Goal: Task Accomplishment & Management: Manage account settings

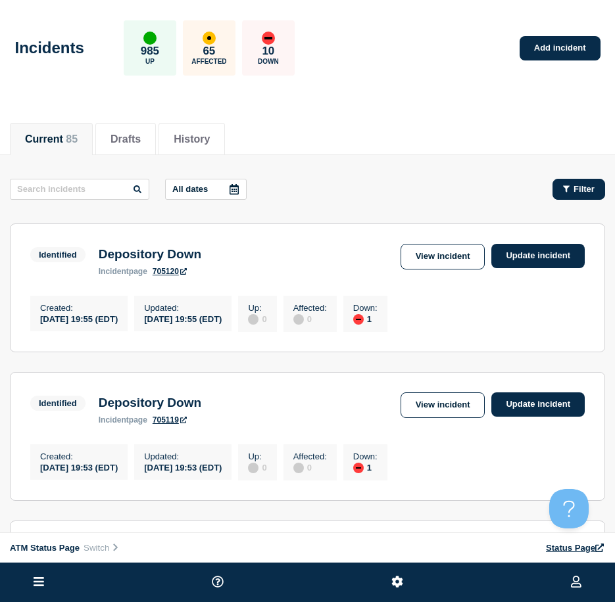
click at [563, 188] on icon "button" at bounding box center [566, 189] width 7 height 9
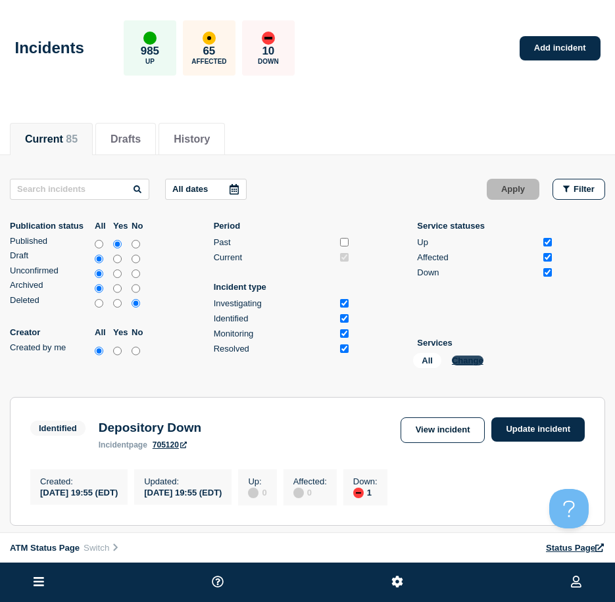
click at [455, 359] on button "Change" at bounding box center [468, 361] width 32 height 10
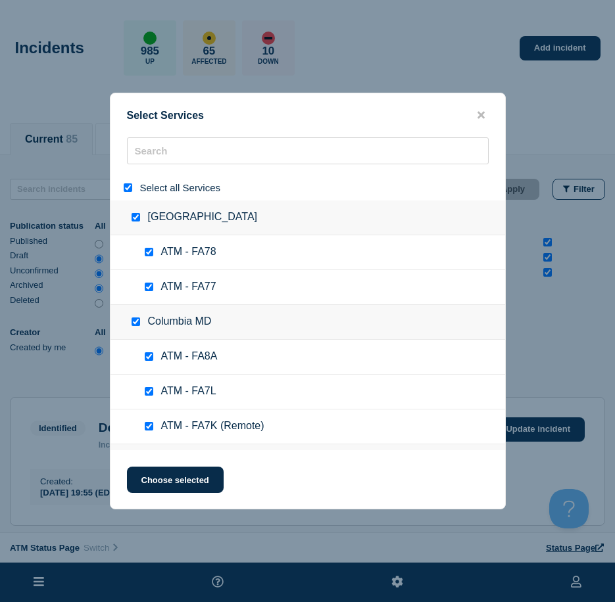
click at [130, 187] on input "select all" at bounding box center [128, 187] width 9 height 9
checkbox input "false"
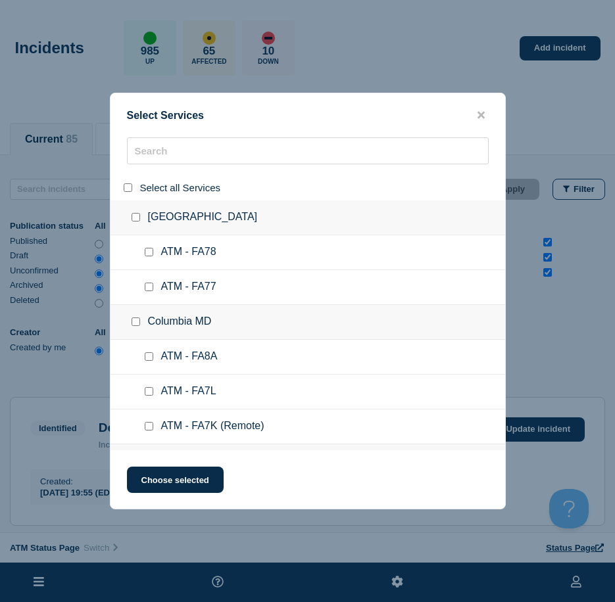
checkbox input "false"
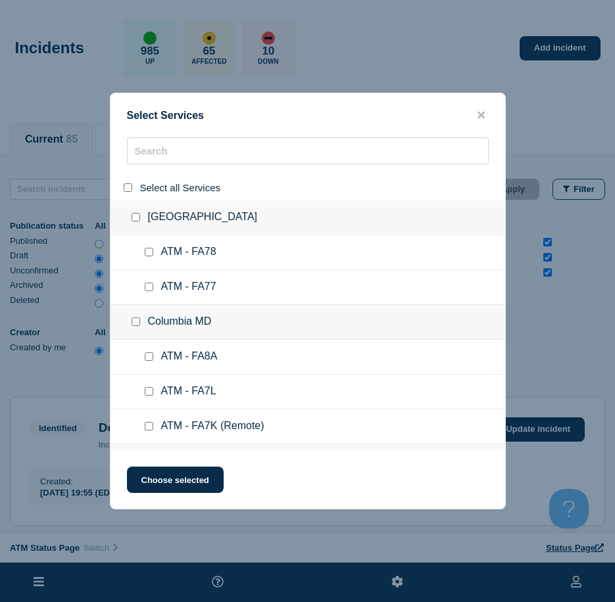
checkbox input "false"
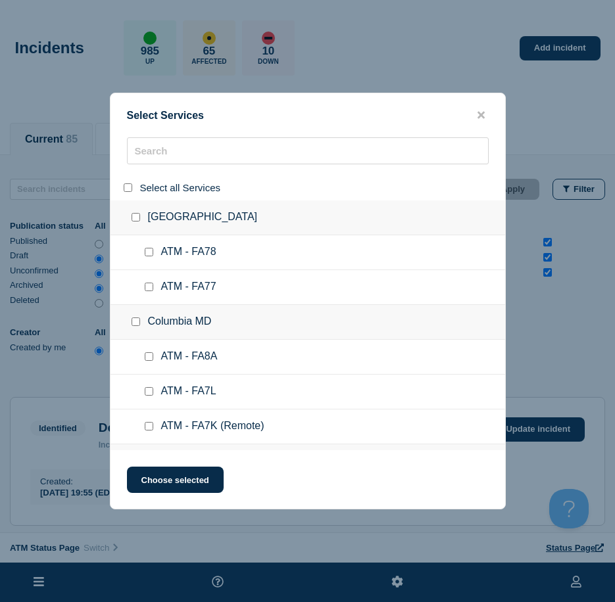
checkbox input "false"
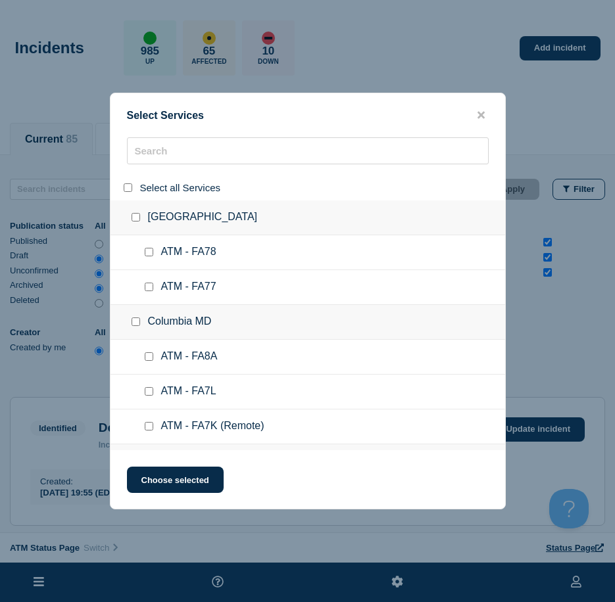
checkbox input "false"
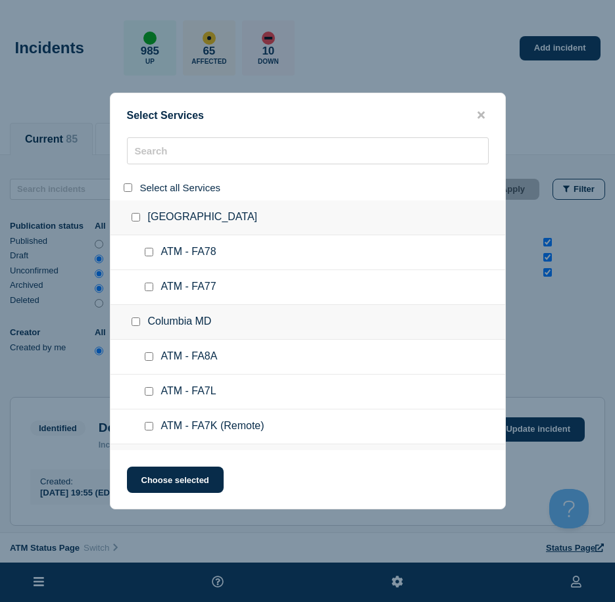
checkbox input "false"
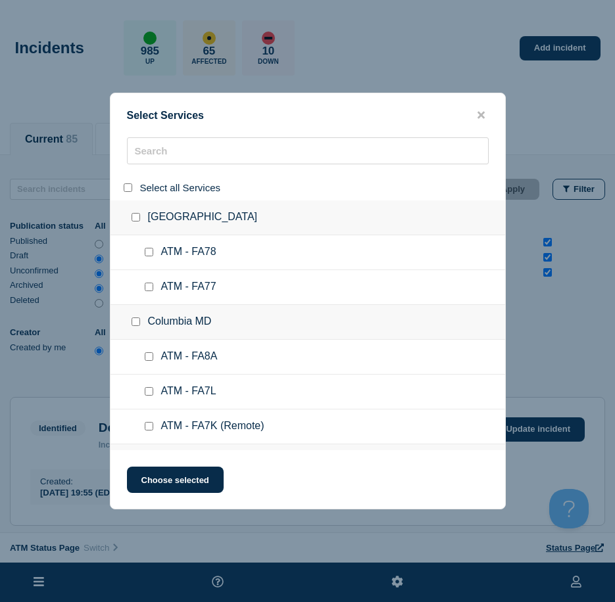
checkbox input "false"
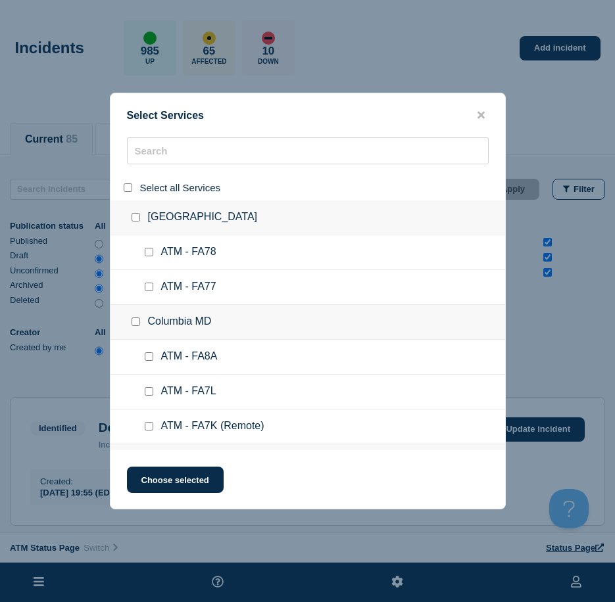
checkbox input "false"
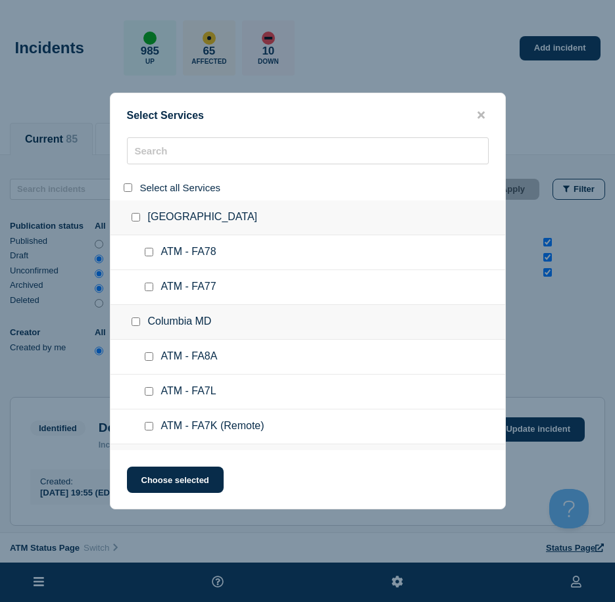
checkbox input "false"
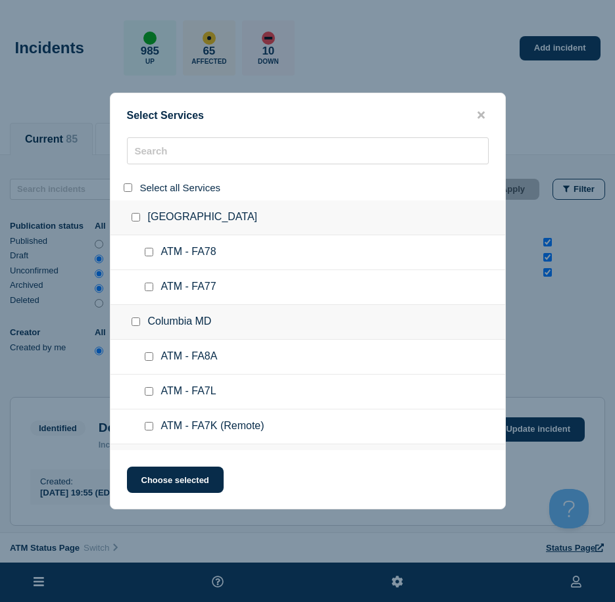
checkbox input "false"
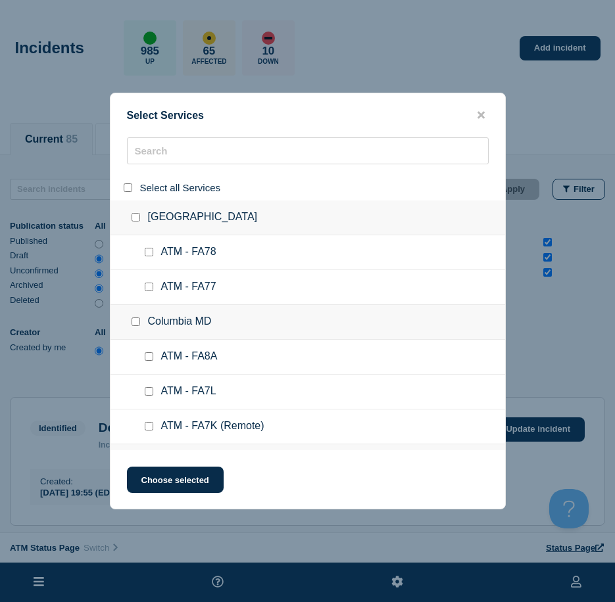
checkbox input "false"
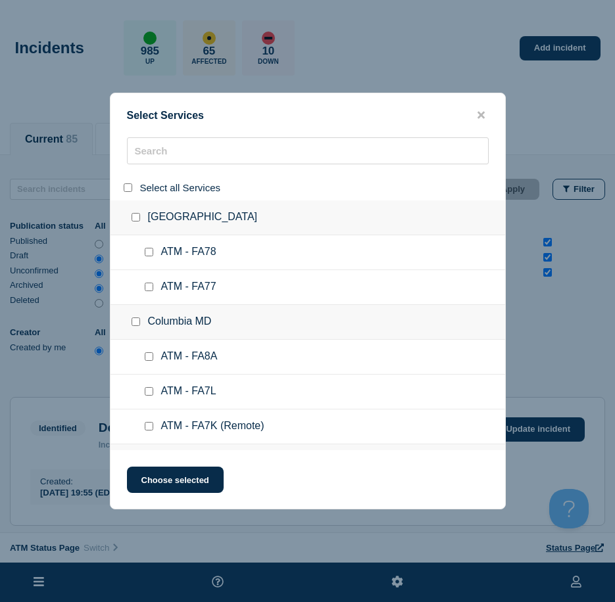
checkbox input "false"
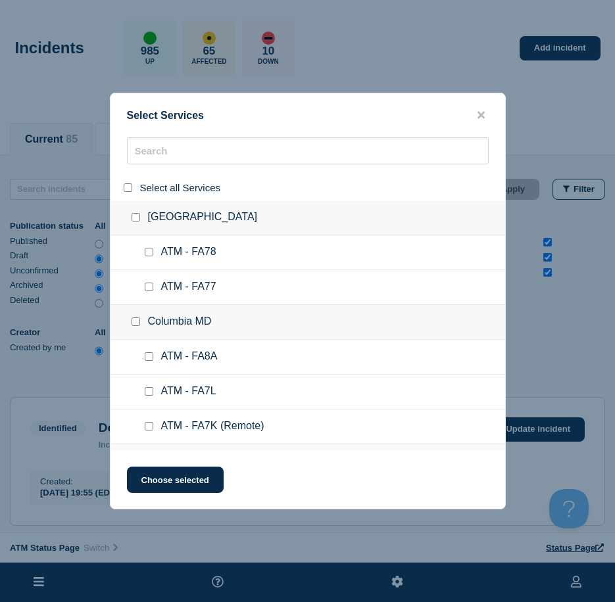
checkbox input "false"
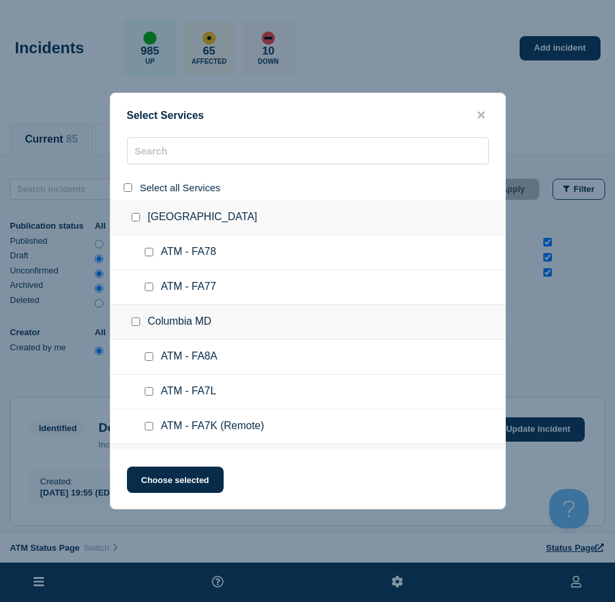
checkbox input "false"
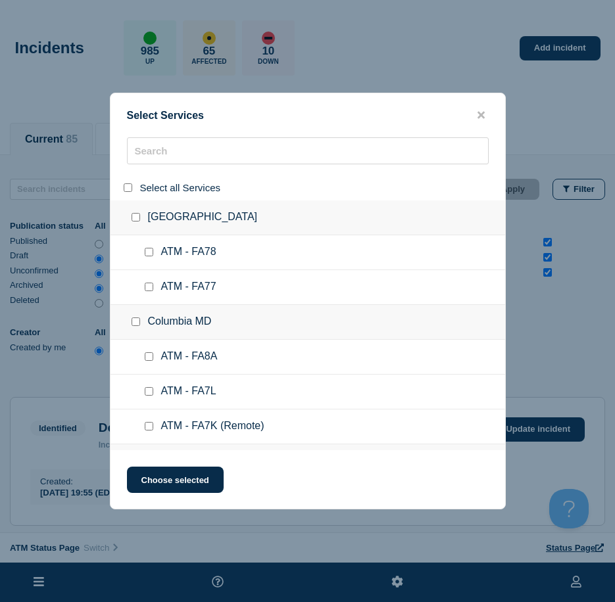
checkbox input "false"
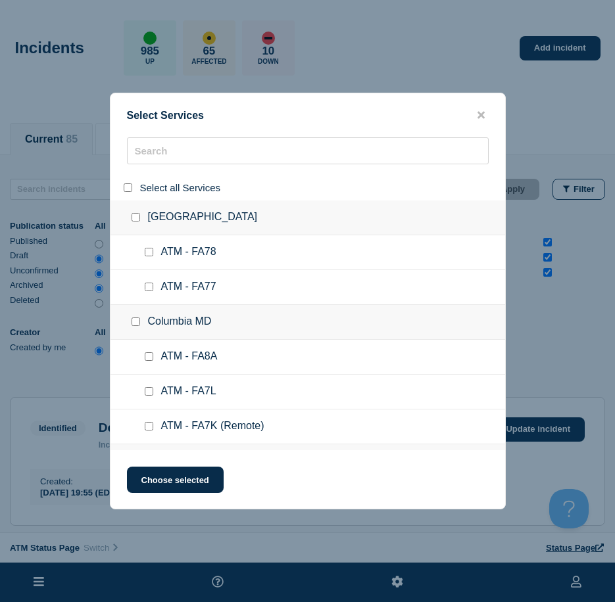
checkbox input "false"
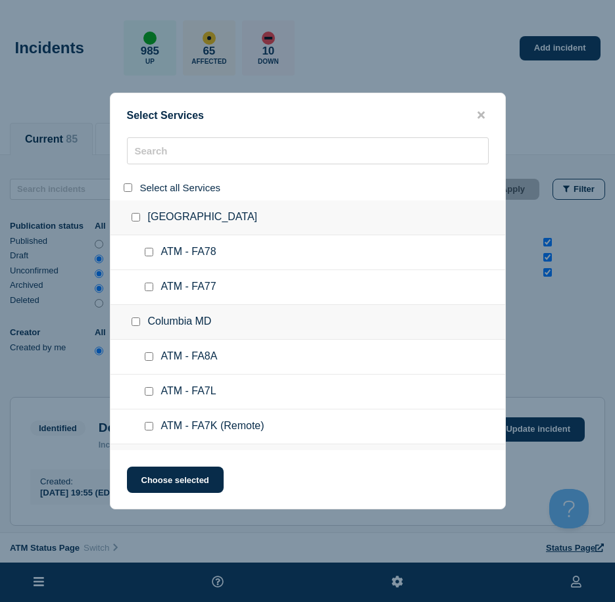
checkbox input "false"
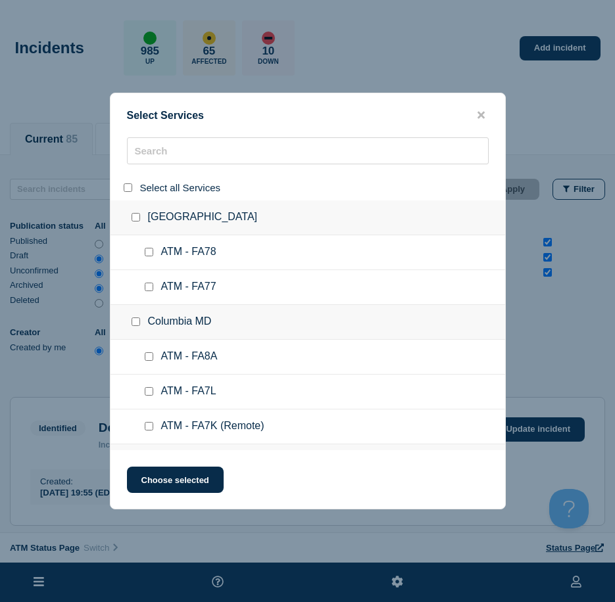
checkbox input "false"
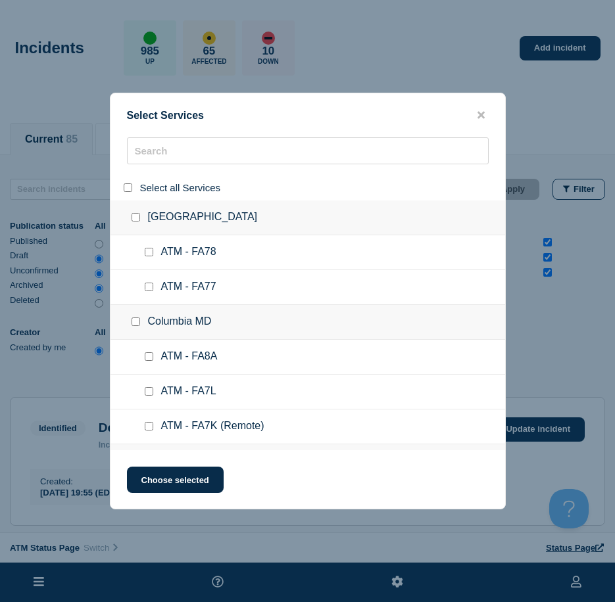
checkbox input "false"
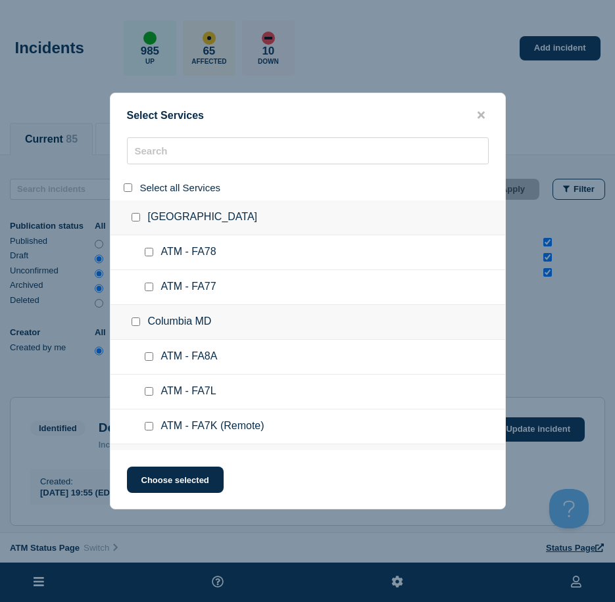
checkbox input "false"
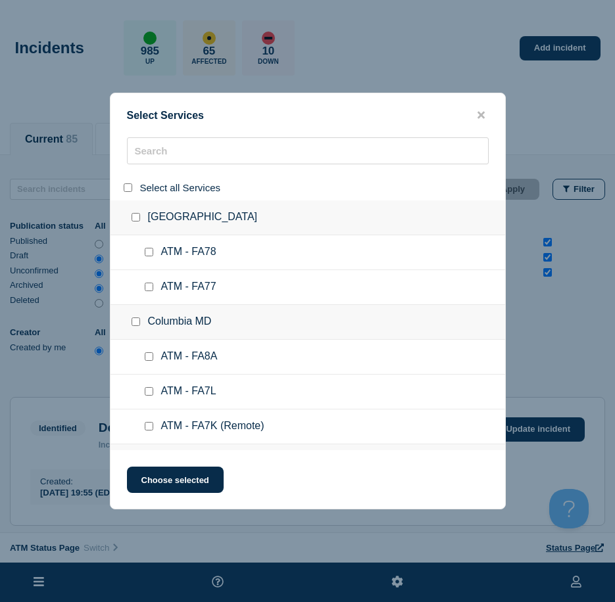
checkbox input "false"
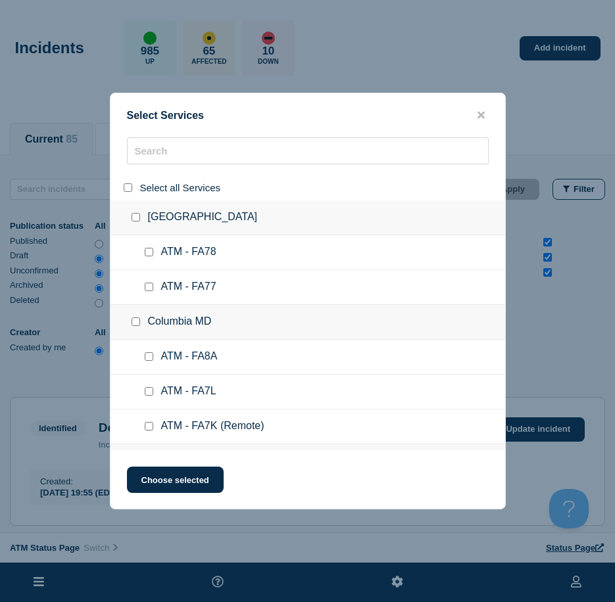
checkbox input "false"
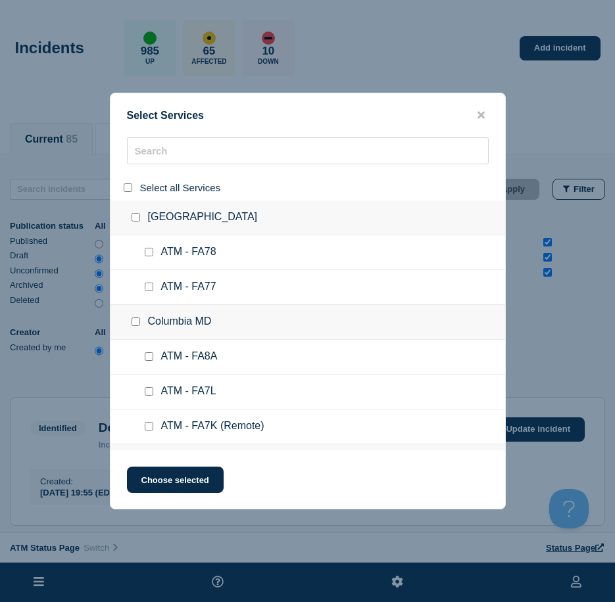
checkbox input "false"
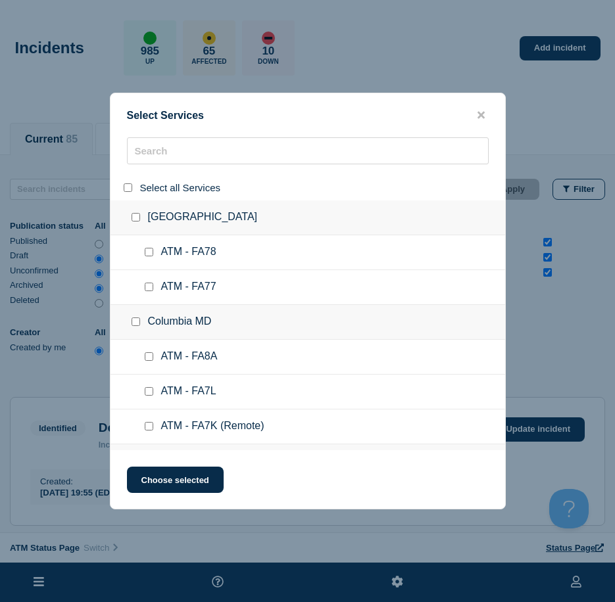
checkbox input "false"
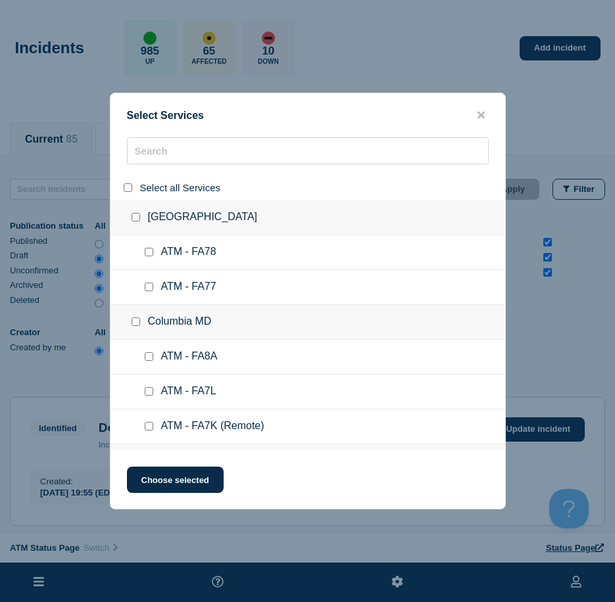
checkbox input "false"
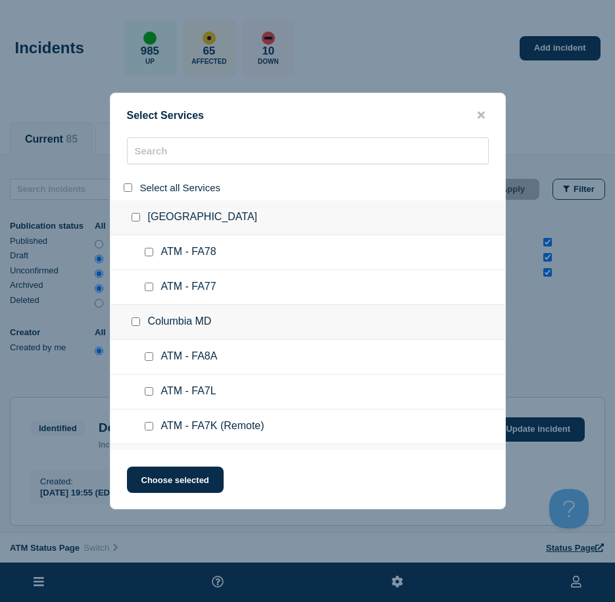
checkbox input "false"
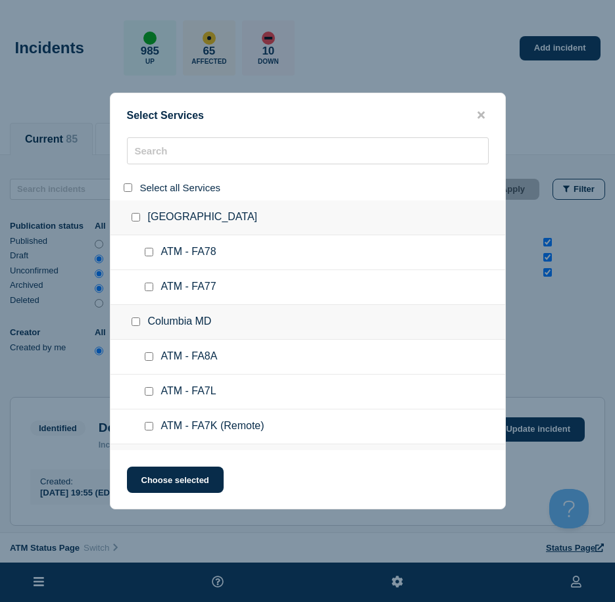
checkbox input "false"
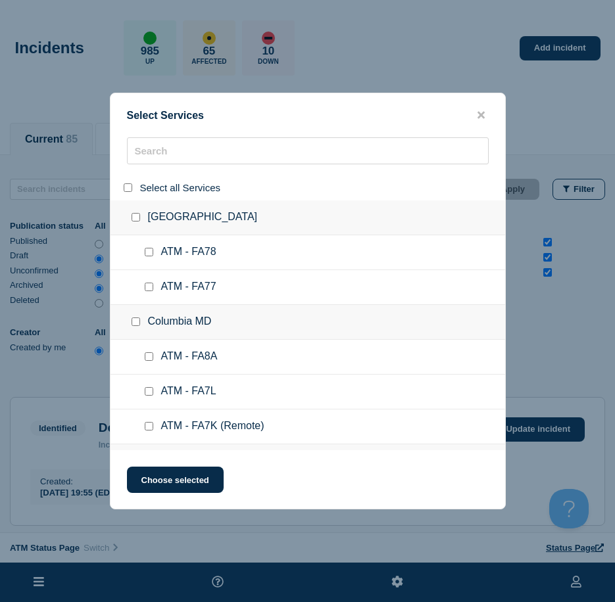
checkbox input "false"
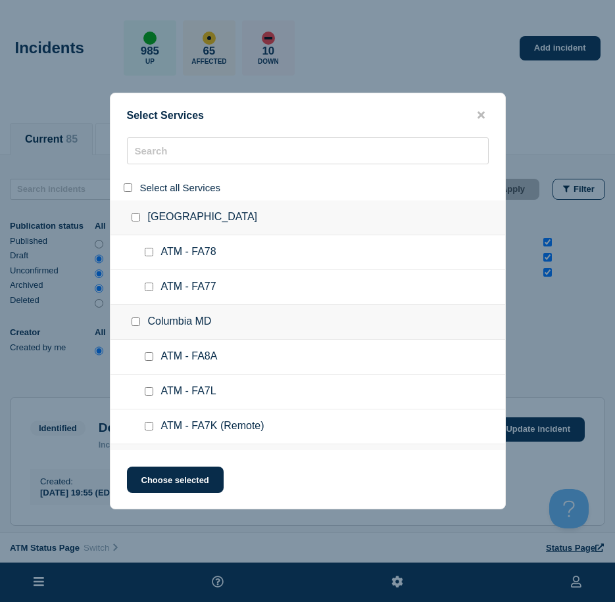
checkbox input "false"
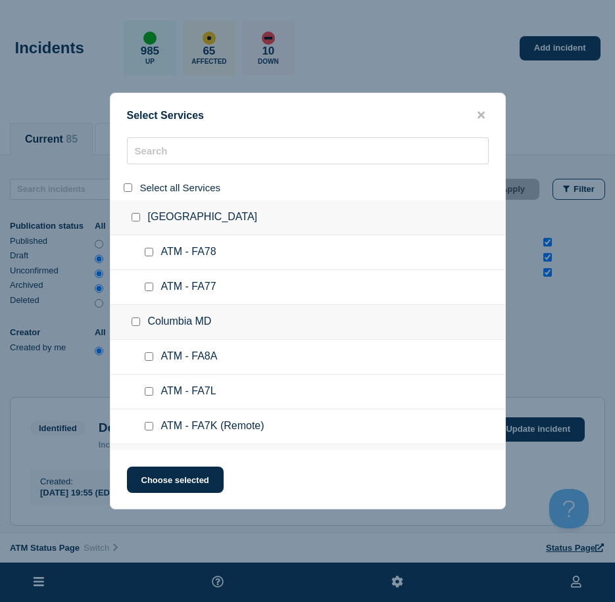
checkbox input "false"
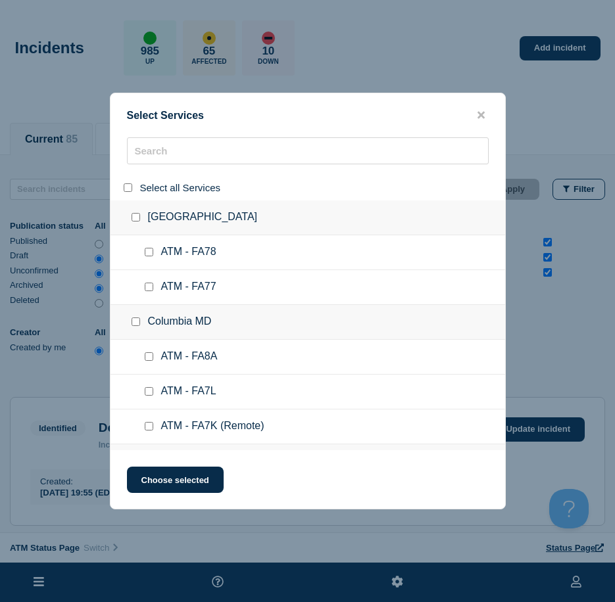
checkbox input "false"
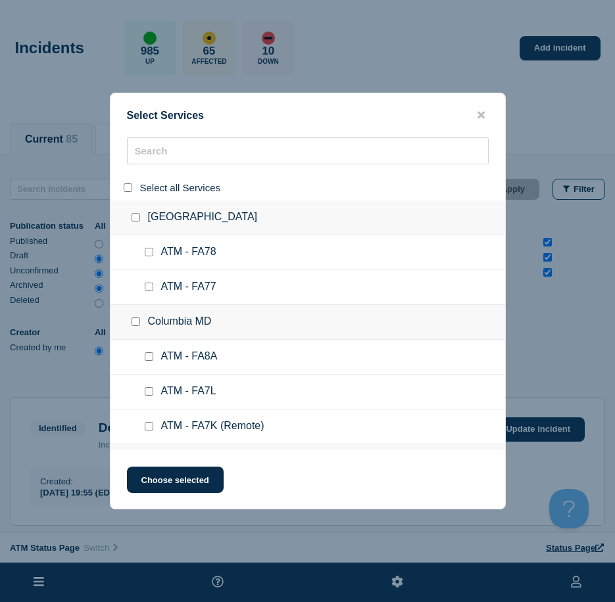
checkbox input "false"
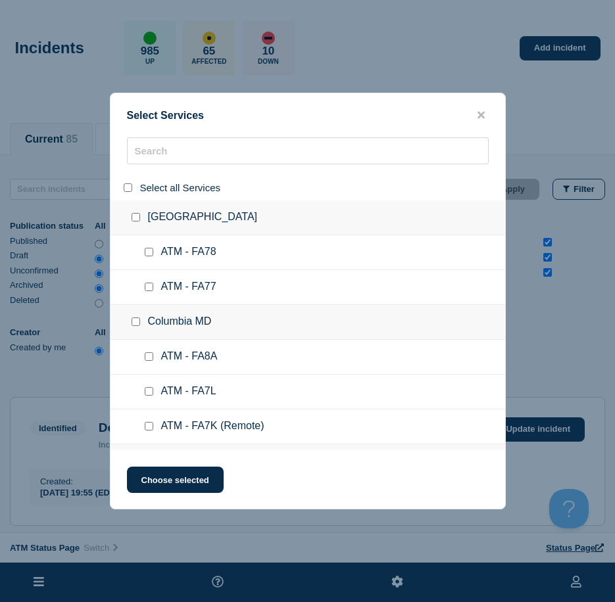
checkbox input "false"
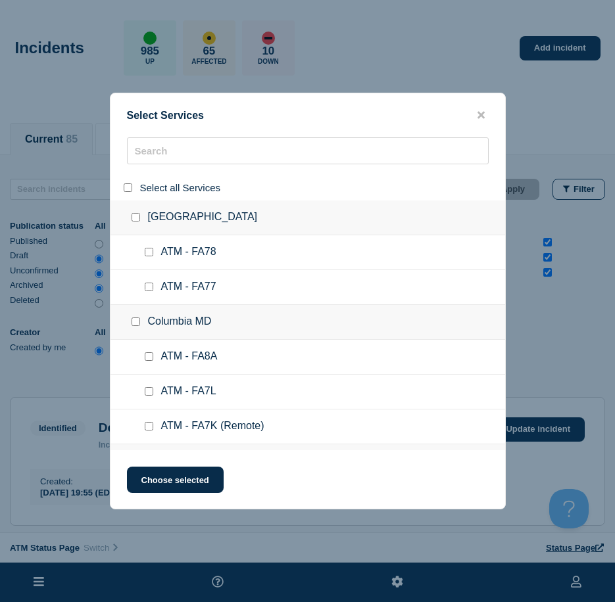
checkbox input "false"
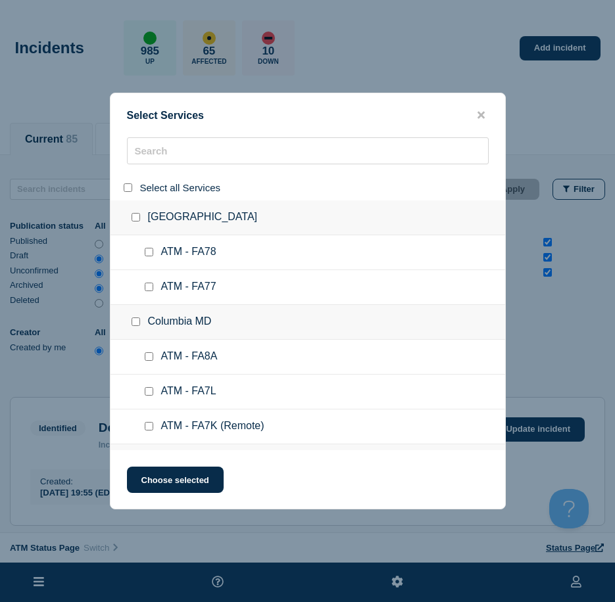
checkbox input "false"
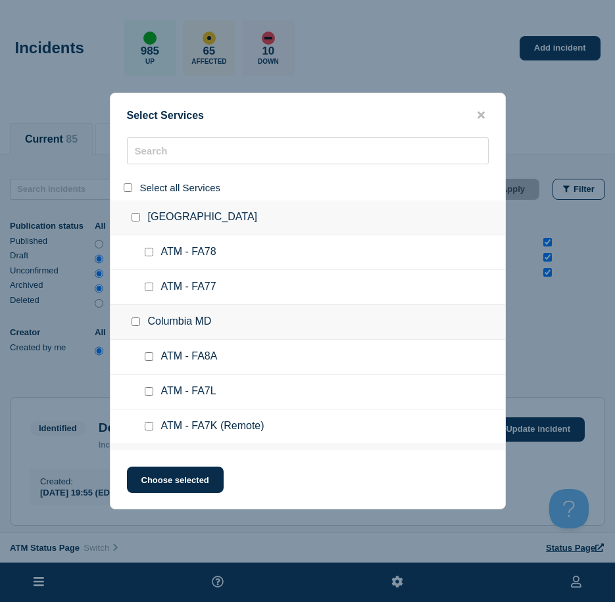
checkbox input "false"
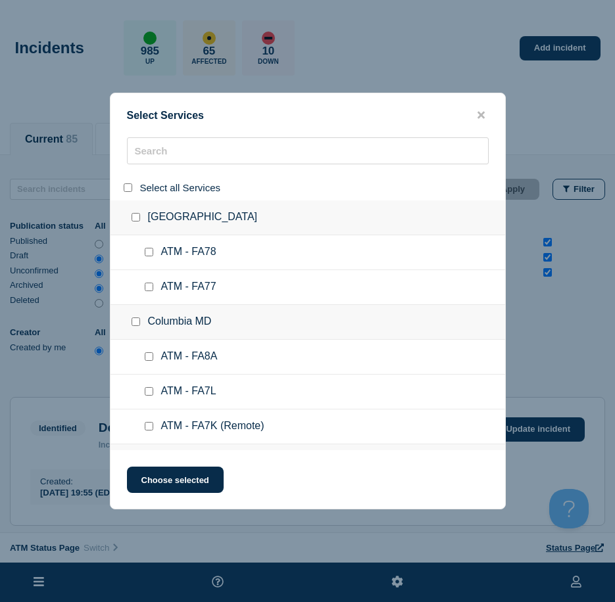
checkbox input "false"
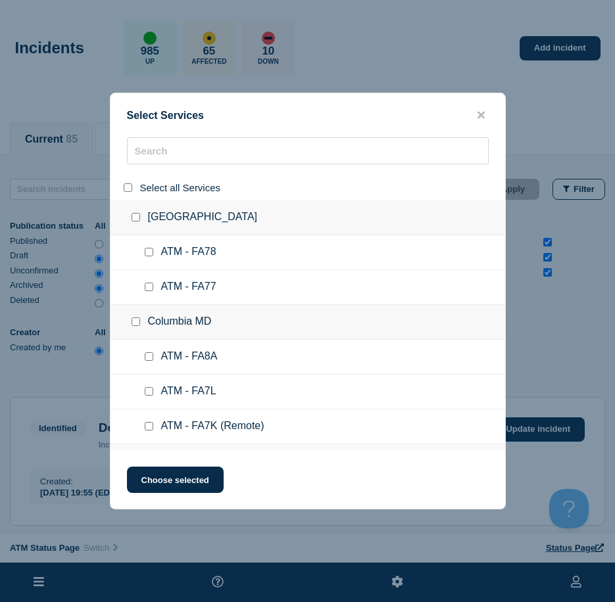
checkbox input "false"
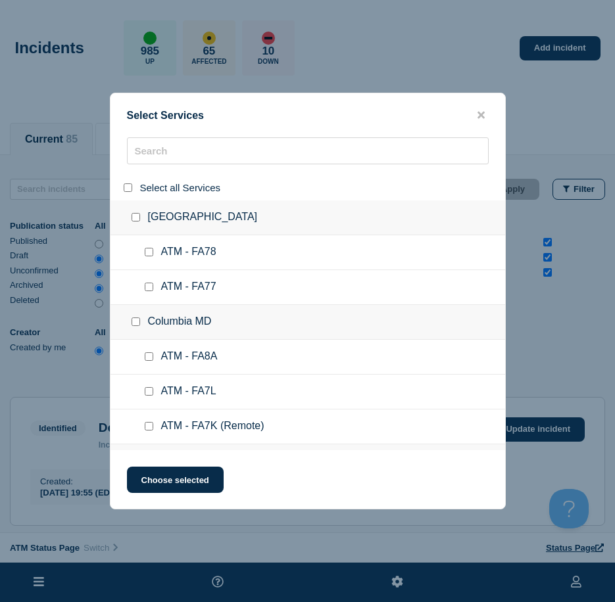
checkbox input "false"
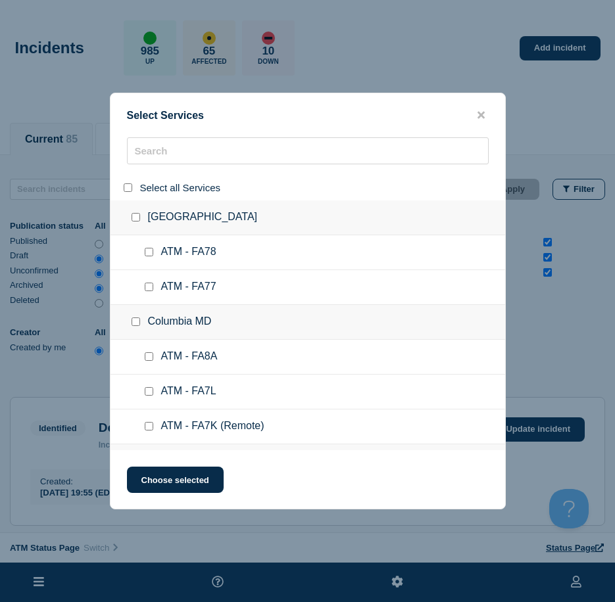
checkbox input "false"
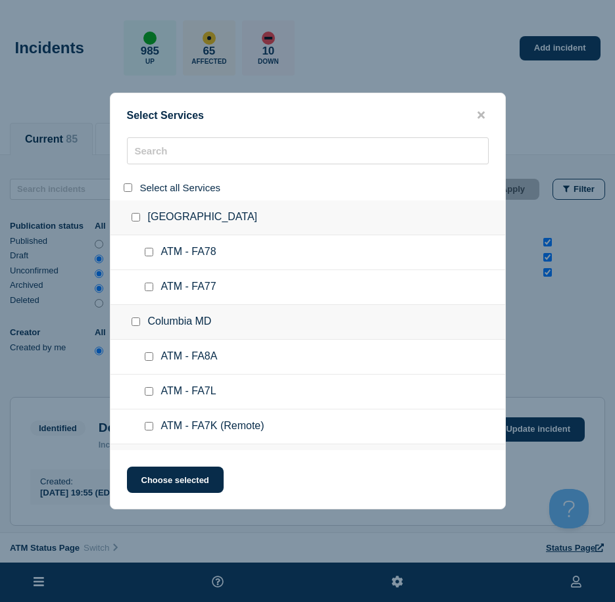
checkbox input "false"
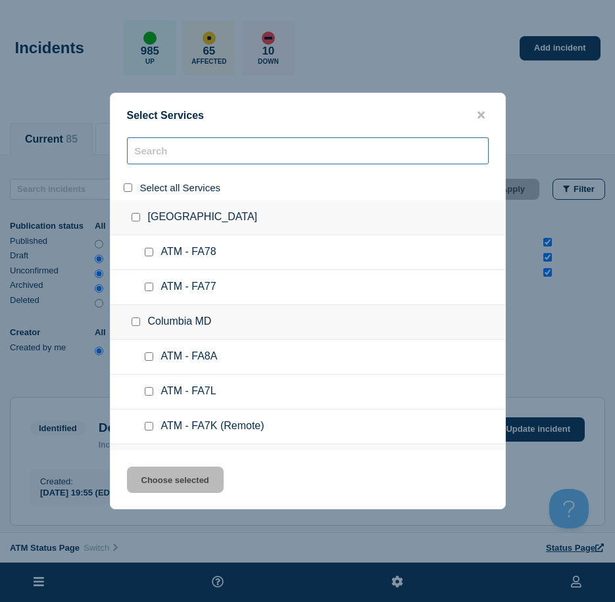
click at [166, 158] on input "search" at bounding box center [308, 150] width 362 height 27
paste input "FA43"
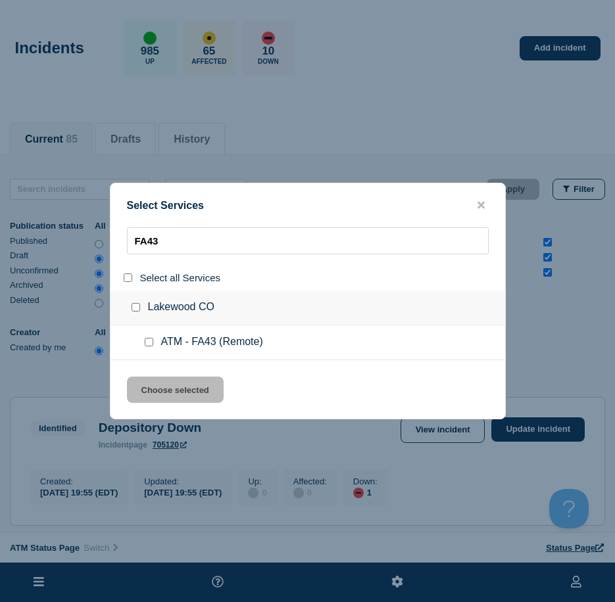
click at [147, 340] on input "service: ATM - FA43 (Remote)" at bounding box center [149, 342] width 9 height 9
click at [165, 385] on button "Choose selected" at bounding box center [175, 390] width 97 height 26
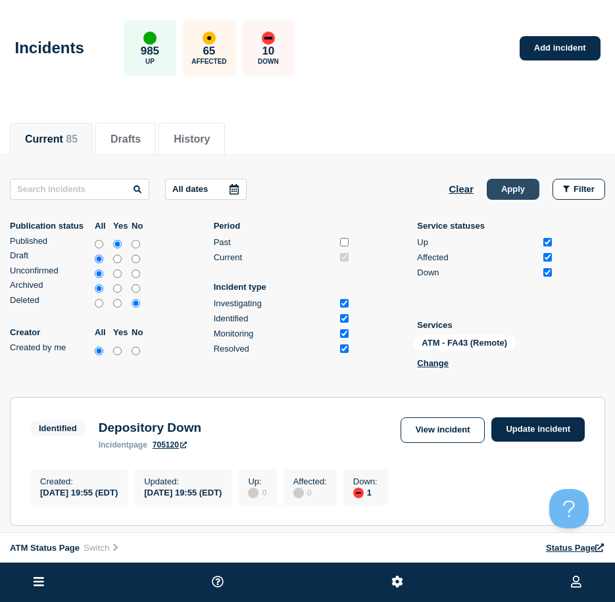
click at [505, 184] on button "Apply" at bounding box center [512, 189] width 53 height 21
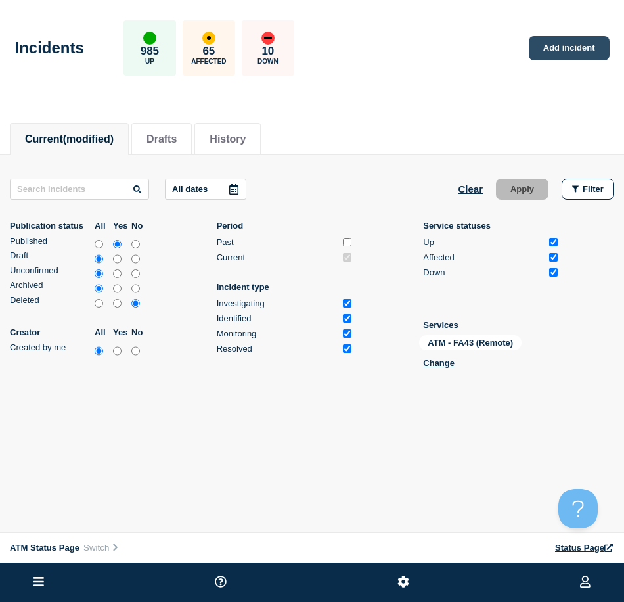
click at [551, 41] on link "Add incident" at bounding box center [569, 48] width 81 height 24
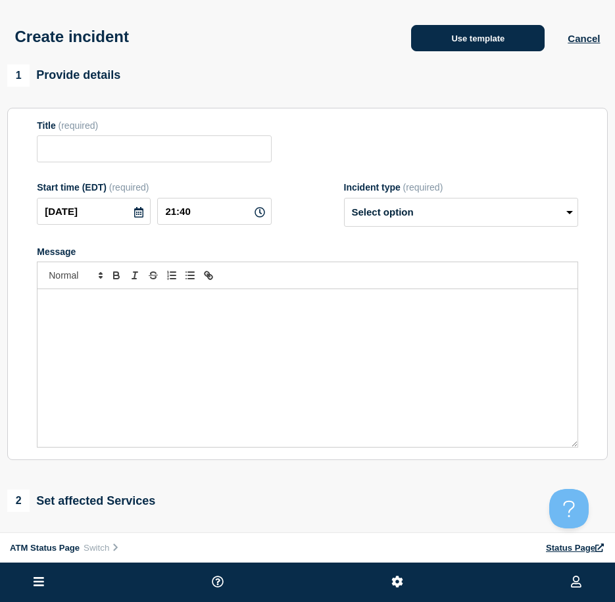
click at [532, 47] on button "Use template" at bounding box center [477, 38] width 133 height 26
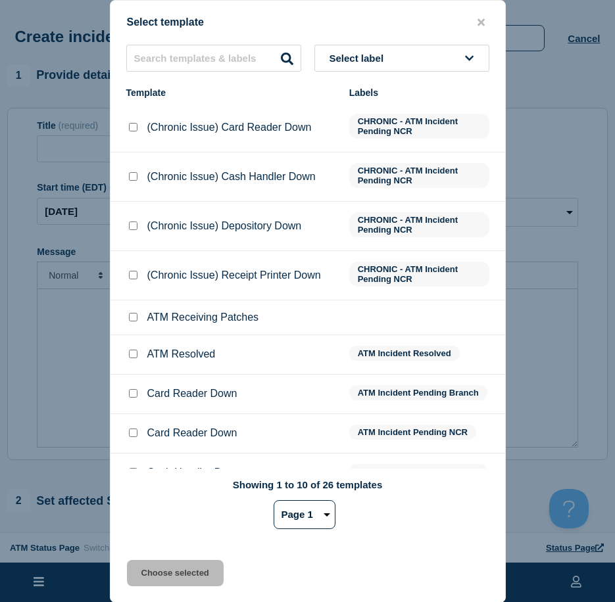
click at [421, 37] on div "Select template Select label Template Labels (Chronic Issue) Card Reader Down C…" at bounding box center [308, 301] width 396 height 603
click at [415, 55] on button "Select label" at bounding box center [401, 58] width 175 height 27
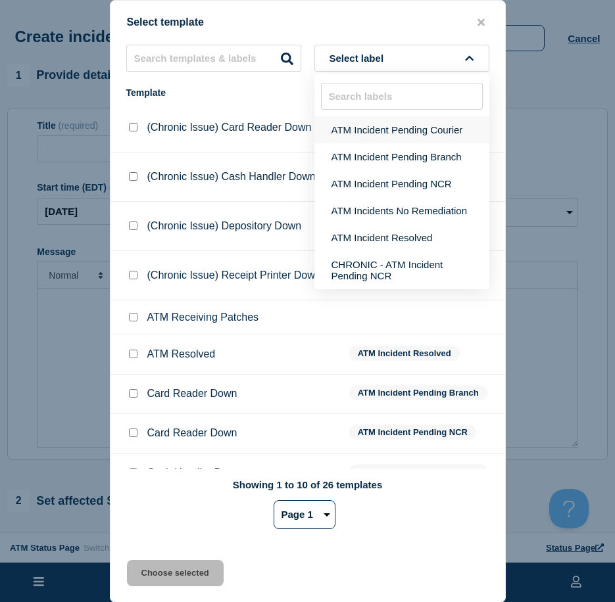
click at [408, 133] on button "ATM Incident Pending Courier" at bounding box center [401, 129] width 175 height 27
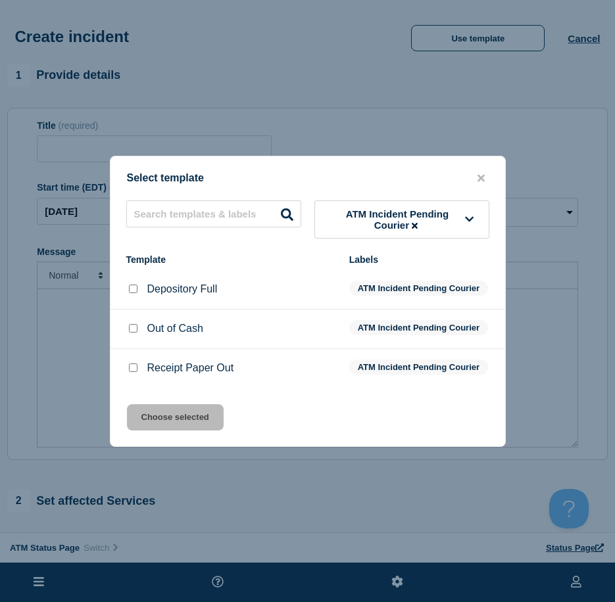
click at [131, 372] on input "Receipt Paper Out checkbox" at bounding box center [133, 367] width 9 height 9
click at [159, 427] on button "Choose selected" at bounding box center [175, 417] width 97 height 26
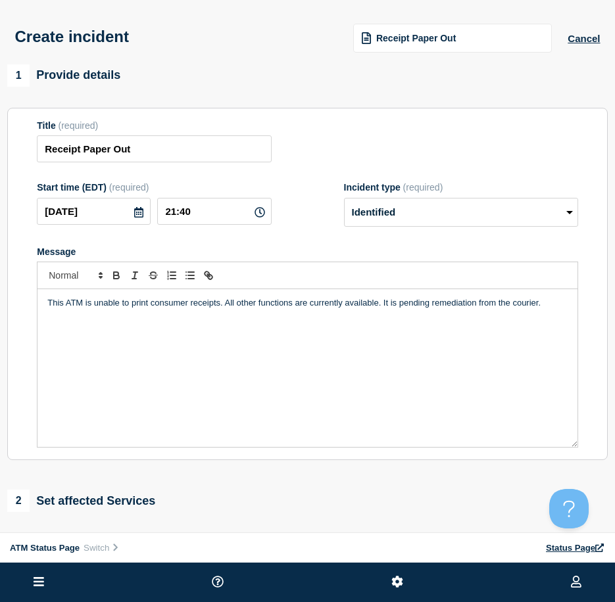
scroll to position [131, 0]
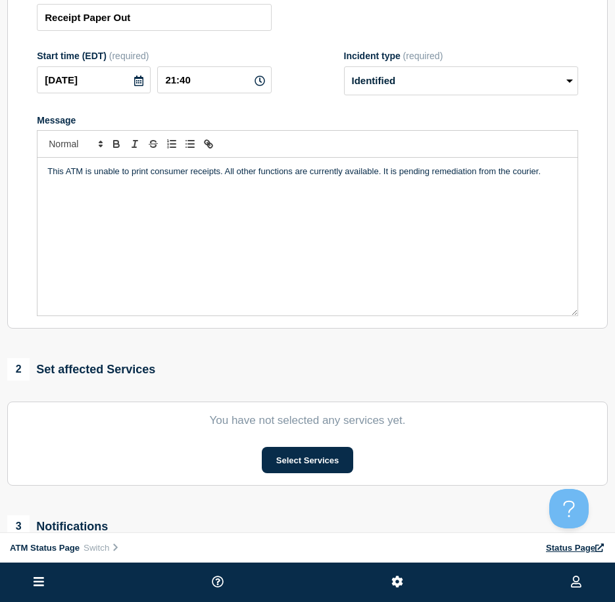
click at [283, 450] on section "You have not selected any services yet. Select Services" at bounding box center [307, 444] width 600 height 84
click at [280, 457] on button "Select Services" at bounding box center [307, 460] width 91 height 26
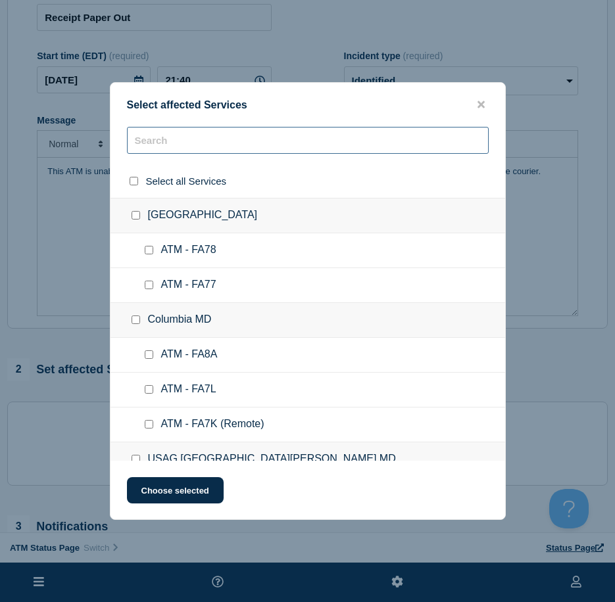
click at [199, 142] on input "text" at bounding box center [308, 140] width 362 height 27
paste input "FA43"
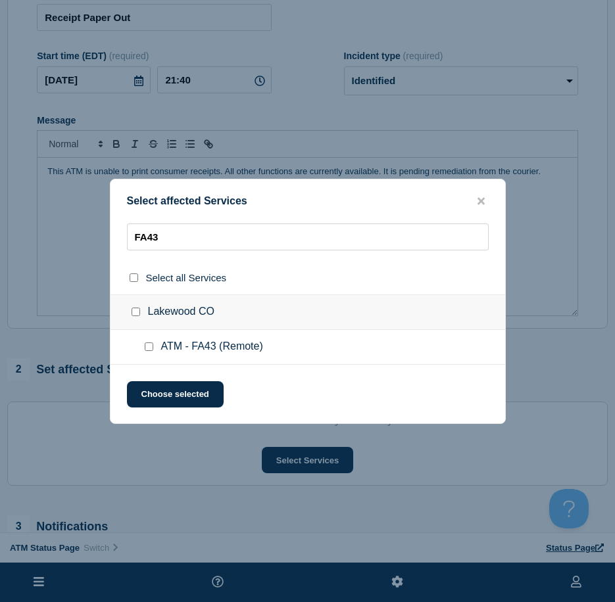
click at [147, 343] on input "ATM - FA43 (Remote) checkbox" at bounding box center [149, 346] width 9 height 9
click at [157, 386] on button "Choose selected" at bounding box center [175, 394] width 97 height 26
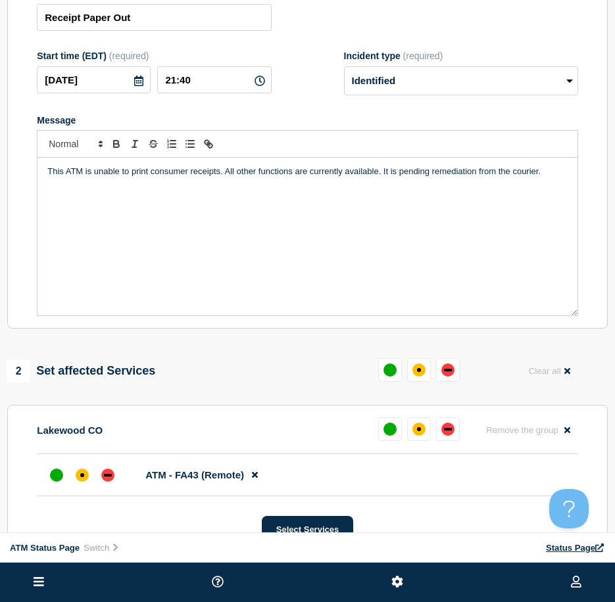
click at [77, 463] on li "ATM - FA43 (Remote)" at bounding box center [307, 475] width 541 height 42
click at [80, 477] on div "affected" at bounding box center [82, 475] width 13 height 13
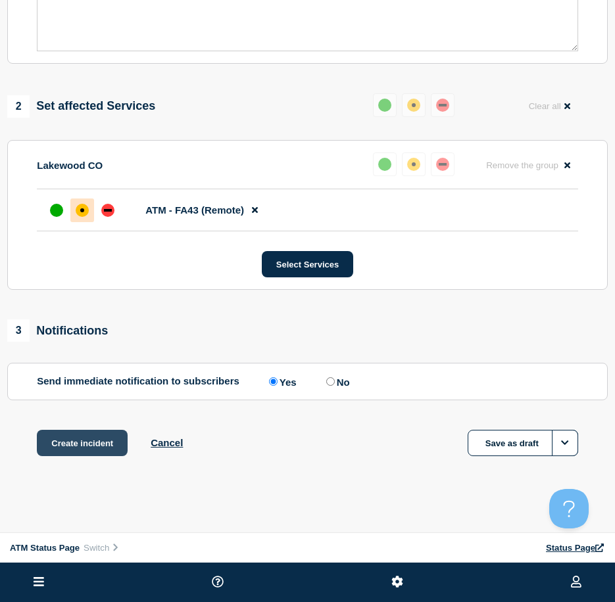
click at [77, 441] on button "Create incident" at bounding box center [82, 443] width 91 height 26
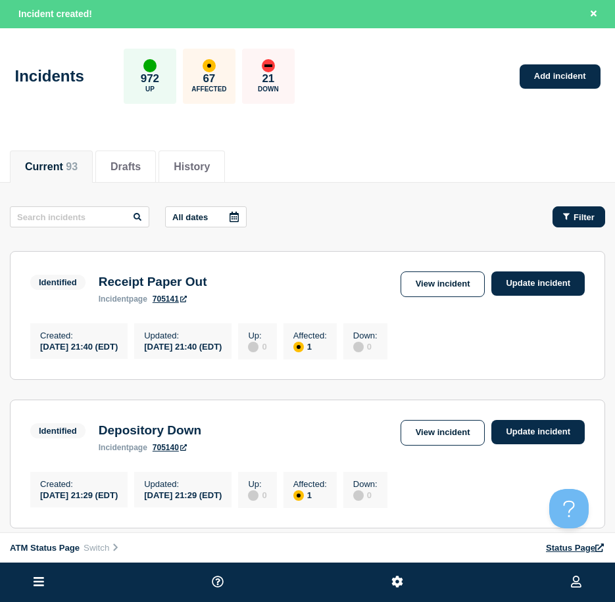
click at [592, 214] on span "Filter" at bounding box center [583, 217] width 21 height 10
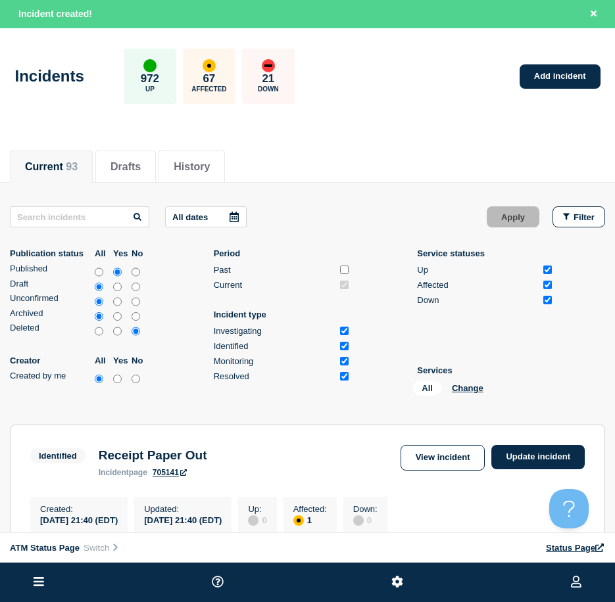
click at [459, 380] on li "Services All Change" at bounding box center [485, 382] width 137 height 35
click at [459, 394] on div "All Change" at bounding box center [478, 391] width 131 height 20
click at [459, 390] on button "Change" at bounding box center [468, 388] width 32 height 10
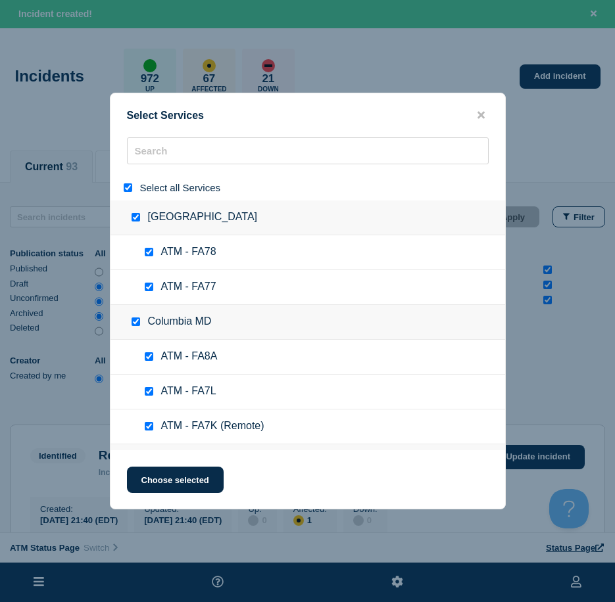
click at [131, 185] on input "select all" at bounding box center [128, 187] width 9 height 9
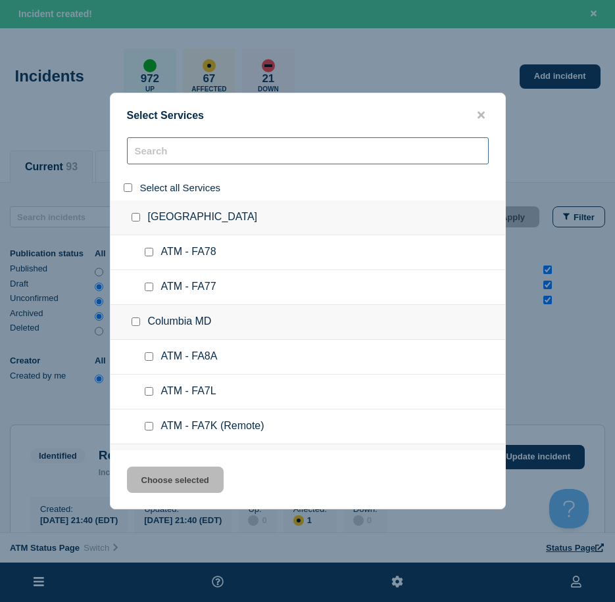
click at [189, 149] on input "search" at bounding box center [308, 150] width 362 height 27
paste input "FC8H"
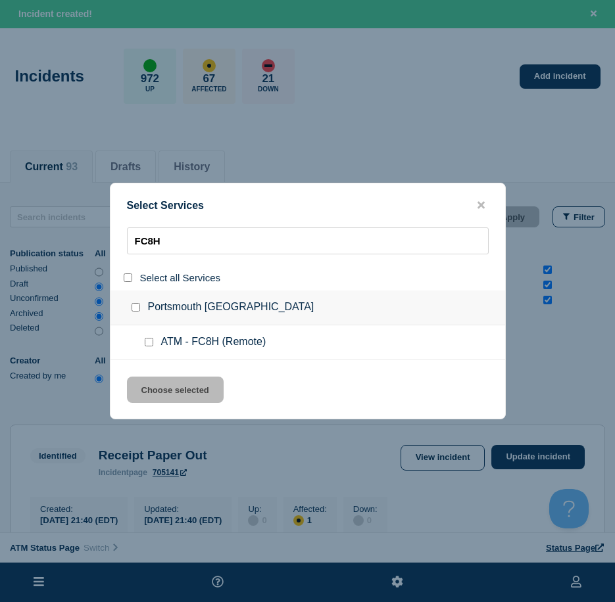
click at [149, 345] on input "service: ATM - FC8H (Remote)" at bounding box center [149, 342] width 9 height 9
click at [160, 381] on button "Choose selected" at bounding box center [175, 390] width 97 height 26
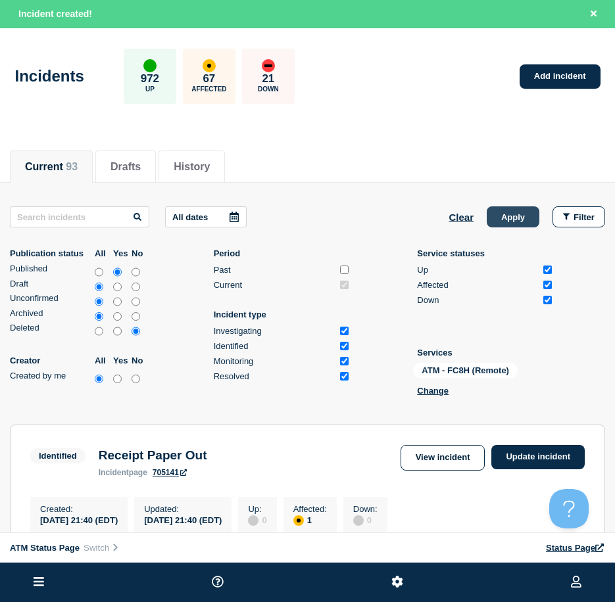
click at [492, 212] on button "Apply" at bounding box center [512, 216] width 53 height 21
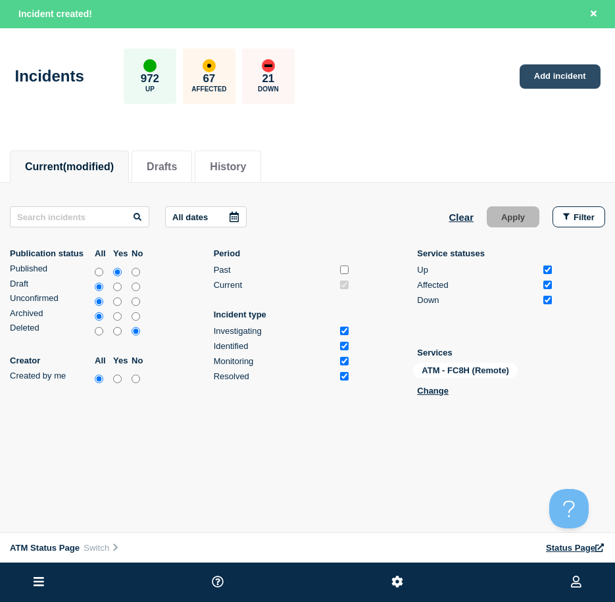
click at [552, 80] on link "Add incident" at bounding box center [559, 76] width 81 height 24
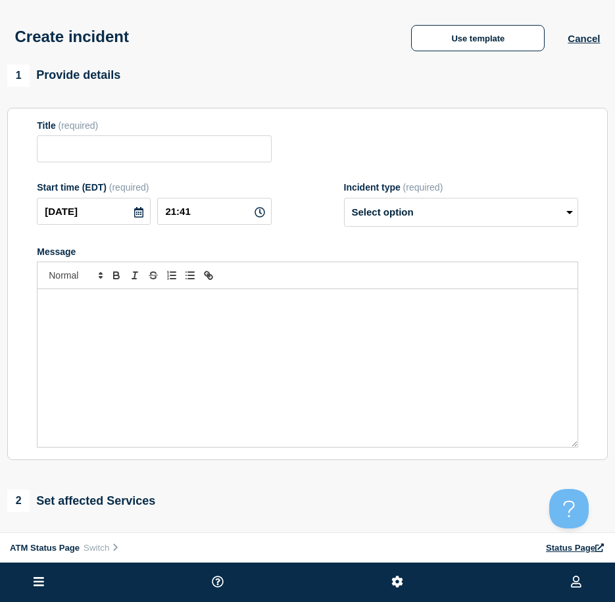
click at [501, 74] on div "1 Provide details" at bounding box center [307, 75] width 600 height 22
click at [480, 47] on button "Use template" at bounding box center [477, 38] width 133 height 26
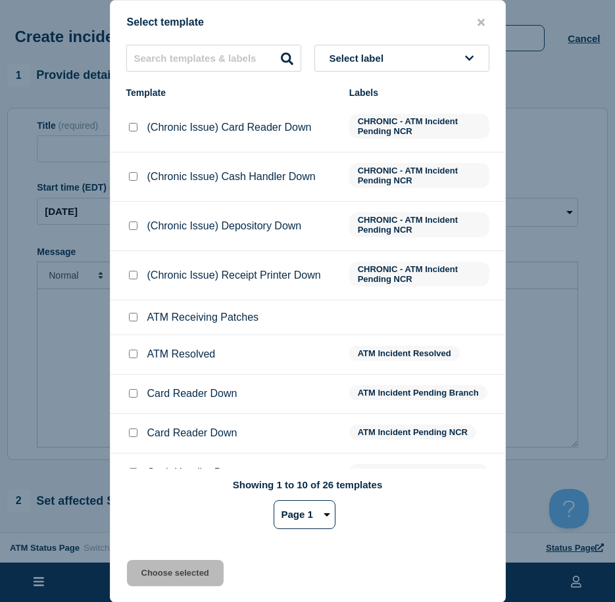
click at [376, 53] on span "Select label" at bounding box center [359, 58] width 60 height 11
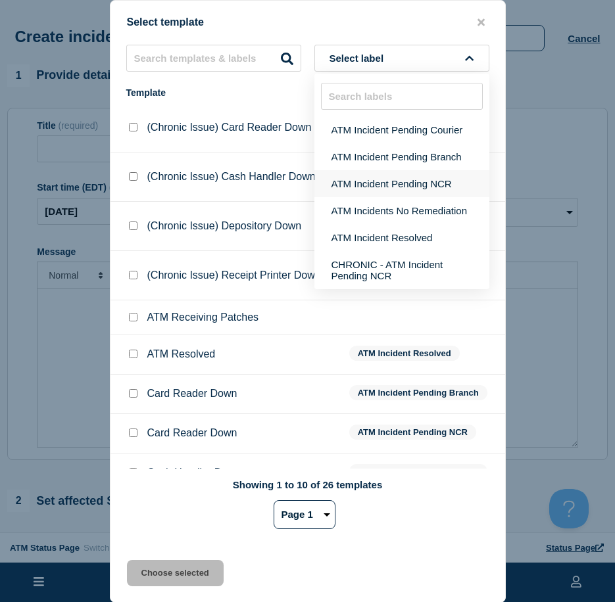
click at [362, 175] on button "ATM Incident Pending NCR" at bounding box center [401, 183] width 175 height 27
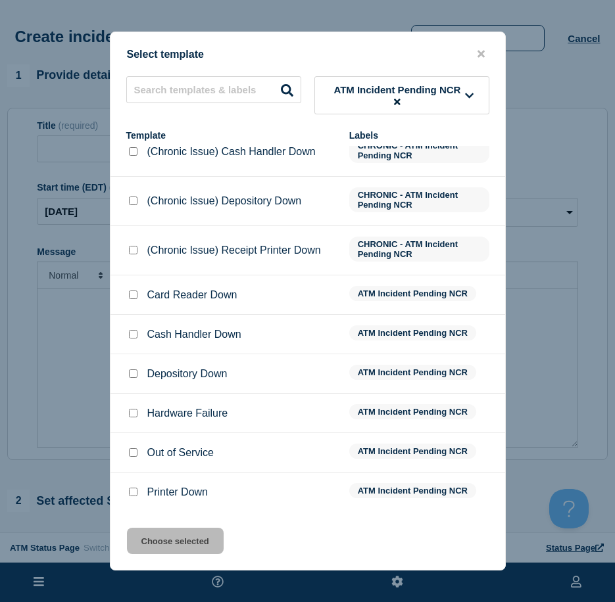
scroll to position [66, 0]
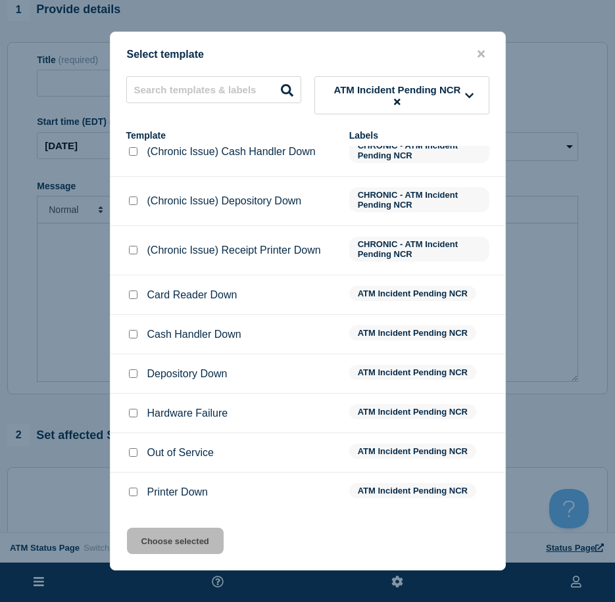
click at [131, 489] on div at bounding box center [132, 492] width 13 height 13
click at [133, 494] on input "Printer Down checkbox" at bounding box center [133, 492] width 9 height 9
click at [169, 548] on button "Choose selected" at bounding box center [175, 541] width 97 height 26
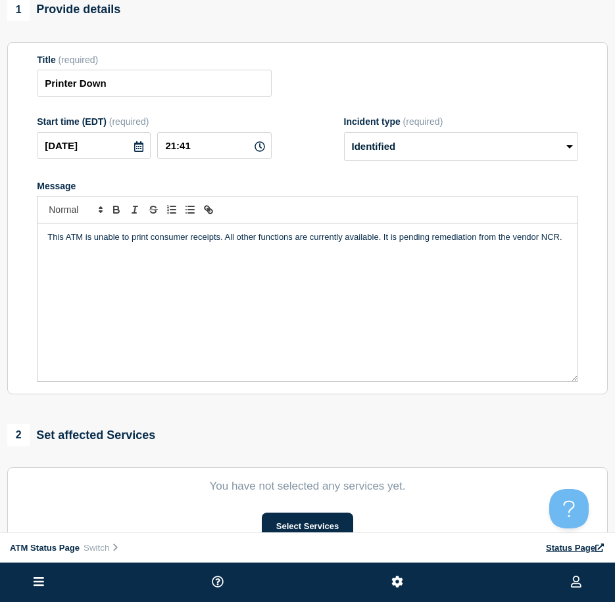
scroll to position [131, 0]
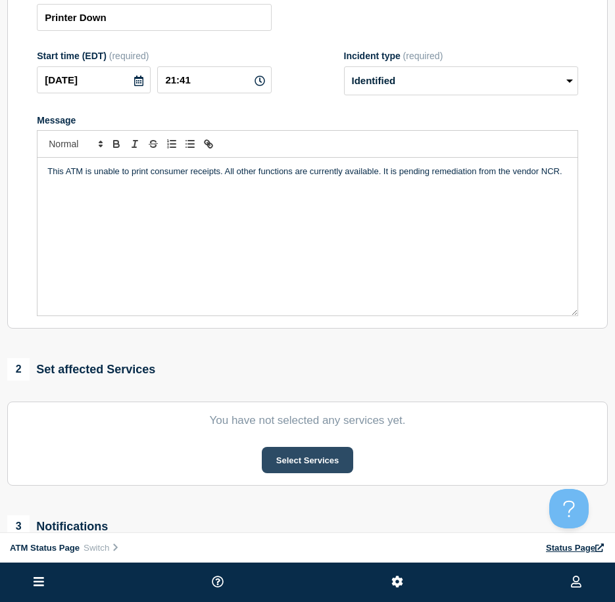
click at [309, 459] on button "Select Services" at bounding box center [307, 460] width 91 height 26
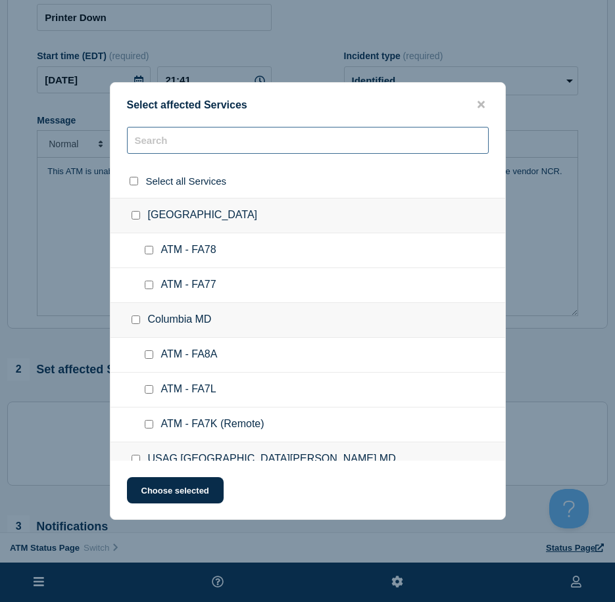
click at [209, 142] on input "text" at bounding box center [308, 140] width 362 height 27
paste input "FC8H"
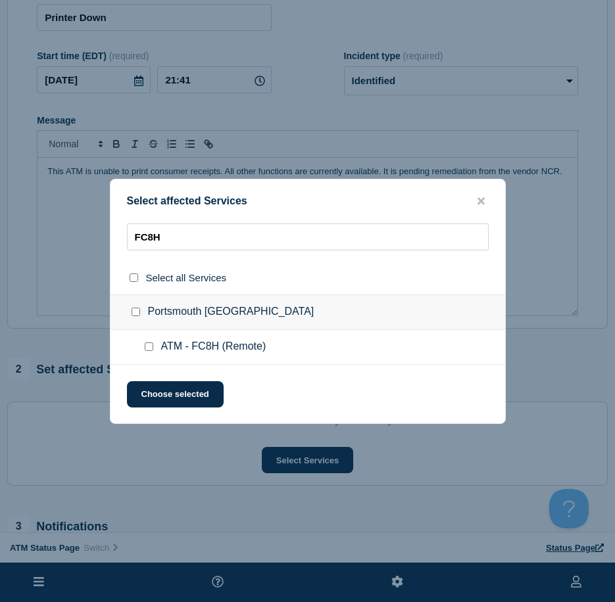
click at [148, 352] on div at bounding box center [151, 346] width 19 height 13
click at [148, 350] on input "ATM - FC8H (Remote) checkbox" at bounding box center [149, 346] width 9 height 9
click at [156, 389] on button "Choose selected" at bounding box center [175, 394] width 97 height 26
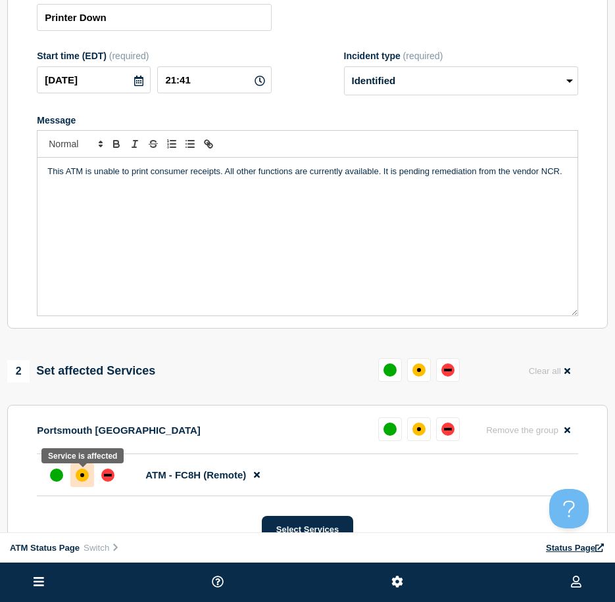
click at [71, 473] on div at bounding box center [82, 475] width 24 height 24
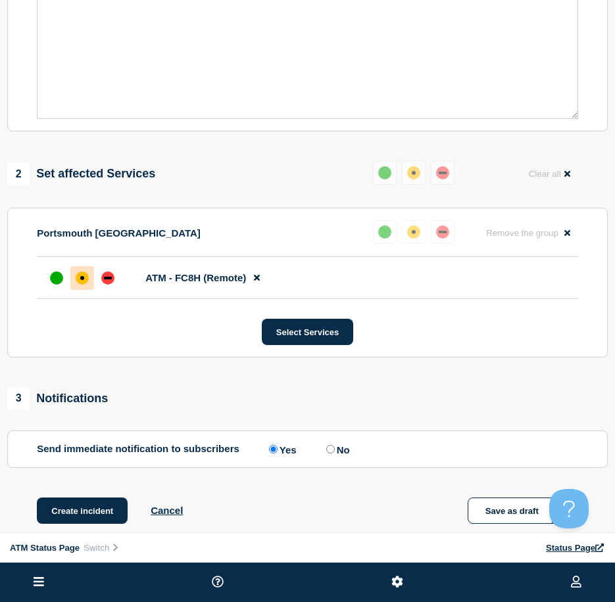
scroll to position [400, 0]
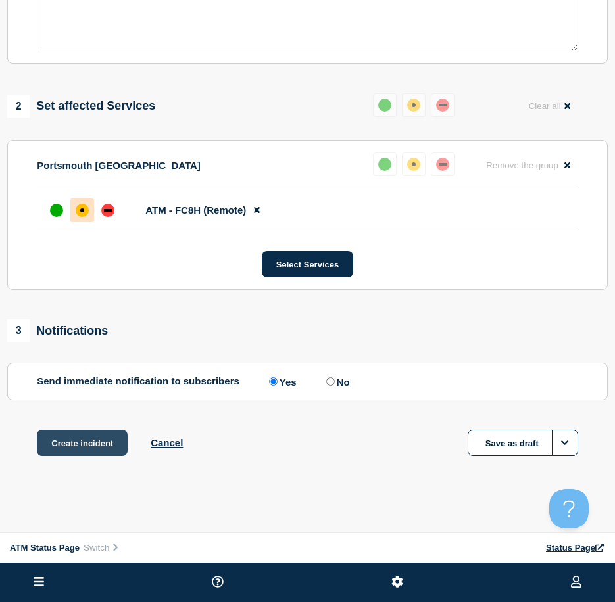
click at [85, 439] on button "Create incident" at bounding box center [82, 443] width 91 height 26
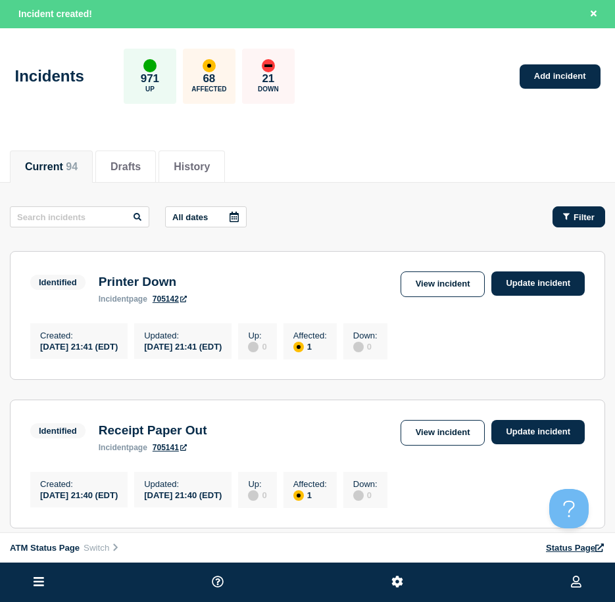
click at [582, 220] on span "Filter" at bounding box center [583, 217] width 21 height 10
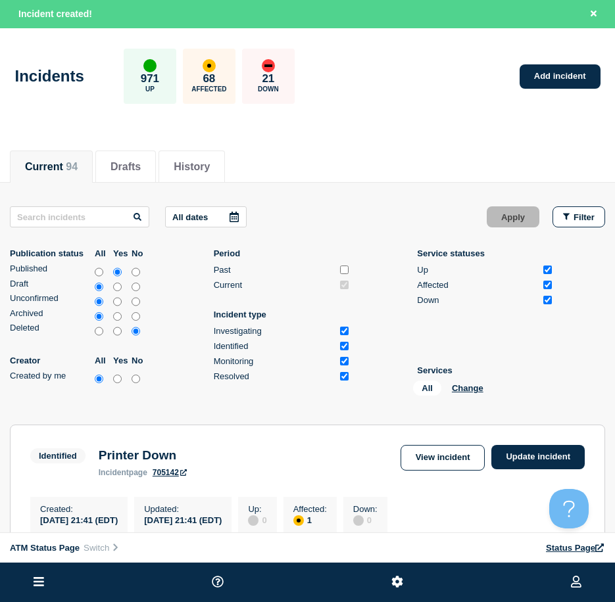
click at [451, 386] on div "All Change" at bounding box center [478, 391] width 131 height 20
click at [452, 386] on button "Change" at bounding box center [468, 388] width 32 height 10
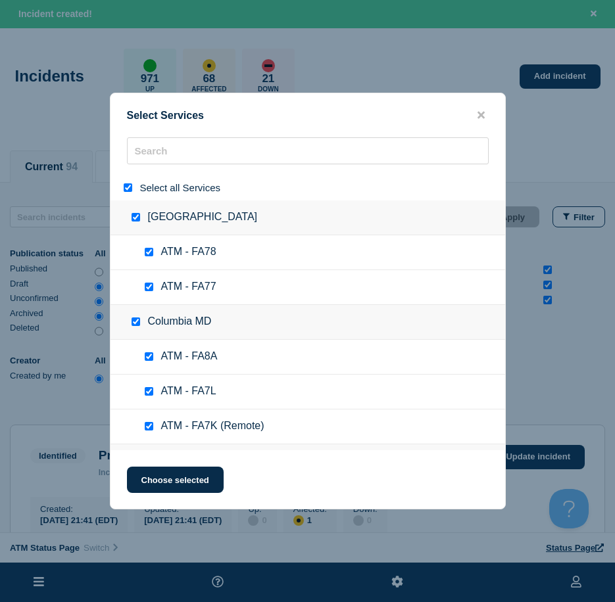
click at [126, 190] on input "select all" at bounding box center [128, 187] width 9 height 9
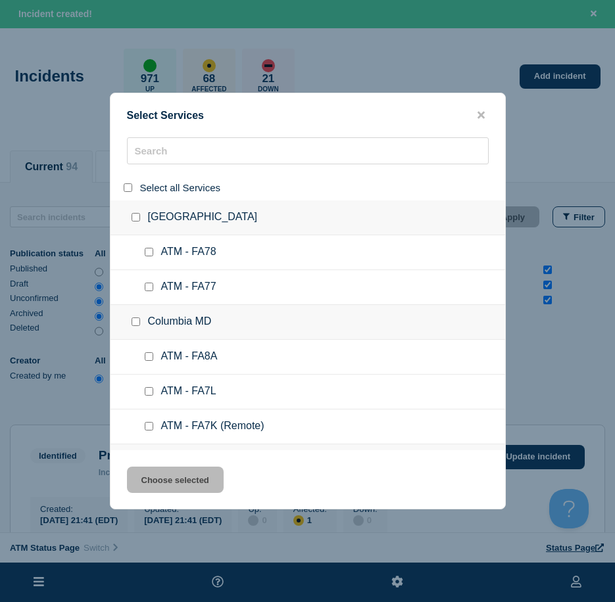
click at [163, 166] on div at bounding box center [307, 155] width 394 height 37
click at [164, 159] on input "search" at bounding box center [308, 150] width 362 height 27
paste input "FA50"
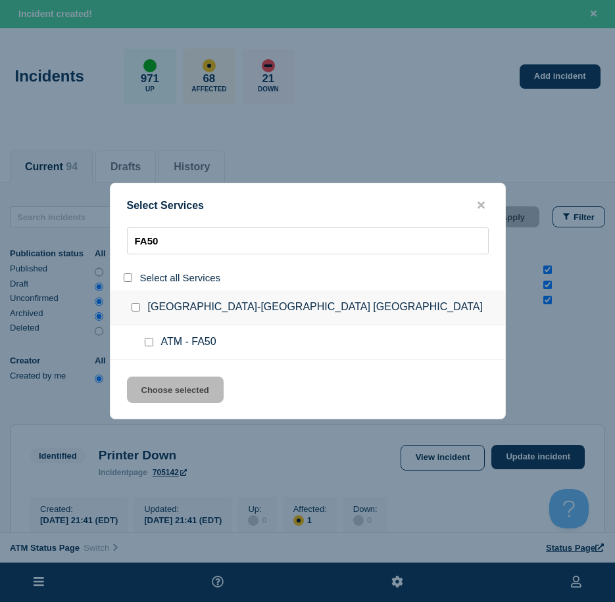
click at [143, 345] on div at bounding box center [151, 342] width 19 height 13
click at [149, 345] on input "service: ATM - FA50" at bounding box center [149, 342] width 9 height 9
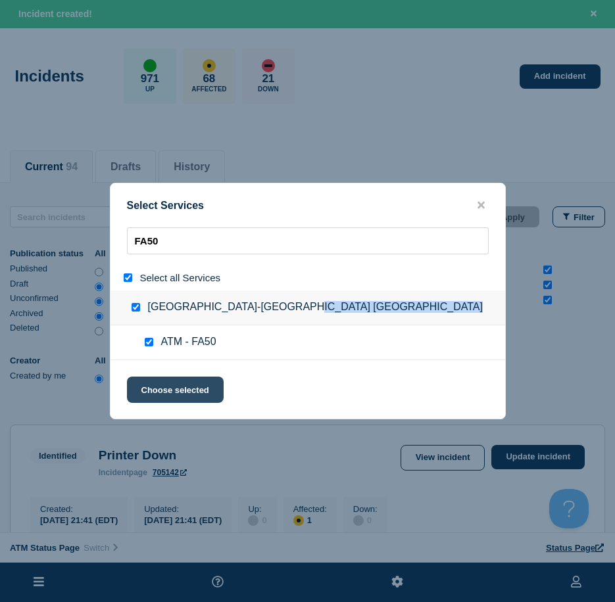
click at [156, 380] on button "Choose selected" at bounding box center [175, 390] width 97 height 26
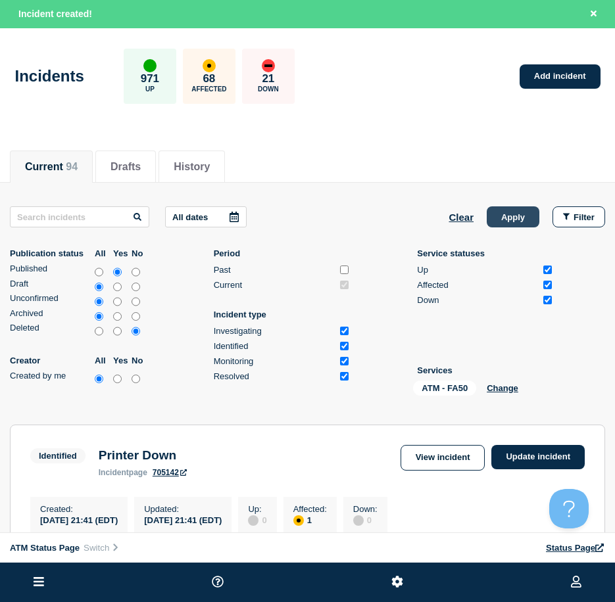
click at [531, 210] on button "Apply" at bounding box center [512, 216] width 53 height 21
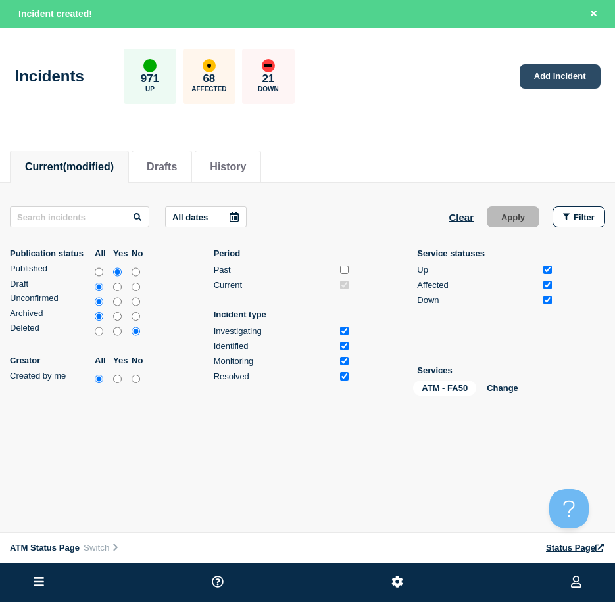
click at [548, 88] on link "Add incident" at bounding box center [559, 76] width 81 height 24
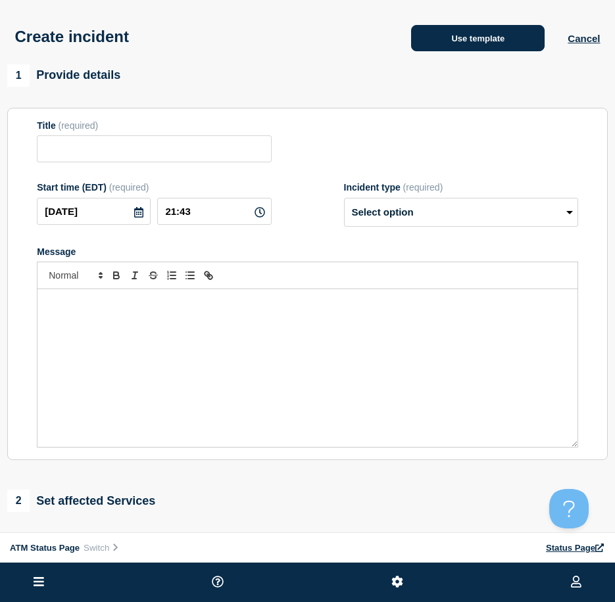
click at [455, 44] on button "Use template" at bounding box center [477, 38] width 133 height 26
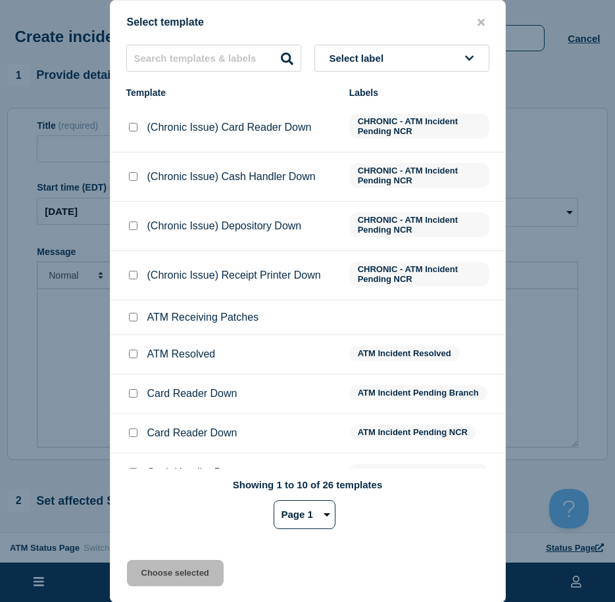
click at [358, 61] on span "Select label" at bounding box center [359, 58] width 60 height 11
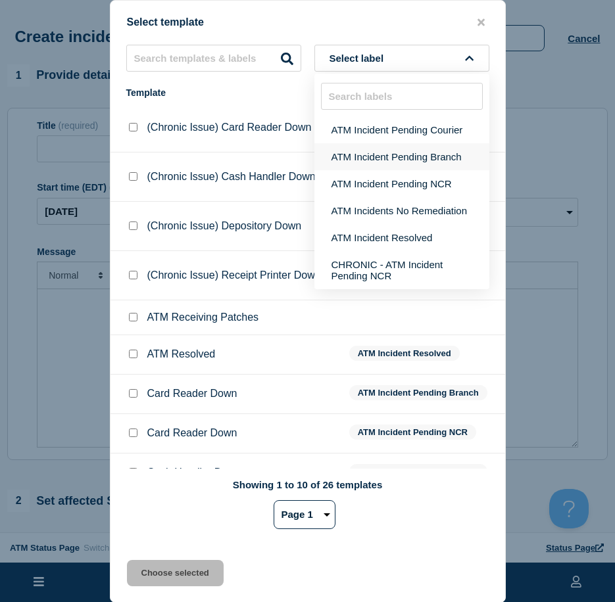
click at [372, 147] on button "ATM Incident Pending Branch" at bounding box center [401, 156] width 175 height 27
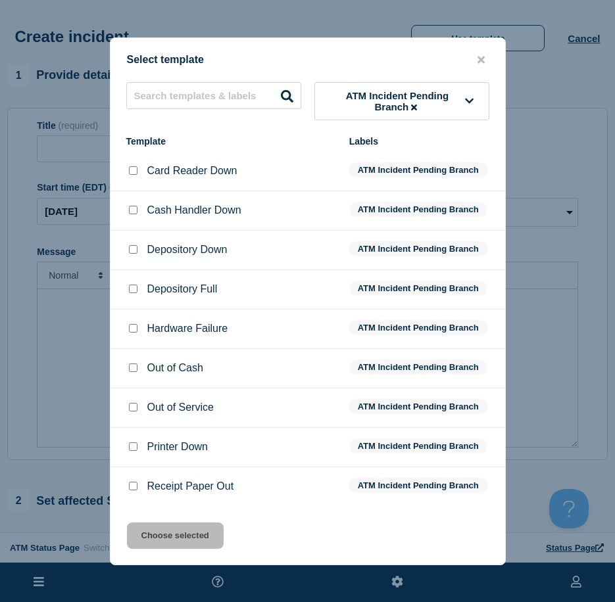
click at [131, 372] on input "Out of Cash checkbox" at bounding box center [133, 367] width 9 height 9
click at [151, 519] on div "Select template ATM Incident Pending Branch Template Labels Card Reader Down AT…" at bounding box center [308, 301] width 396 height 528
click at [159, 532] on button "Choose selected" at bounding box center [175, 536] width 97 height 26
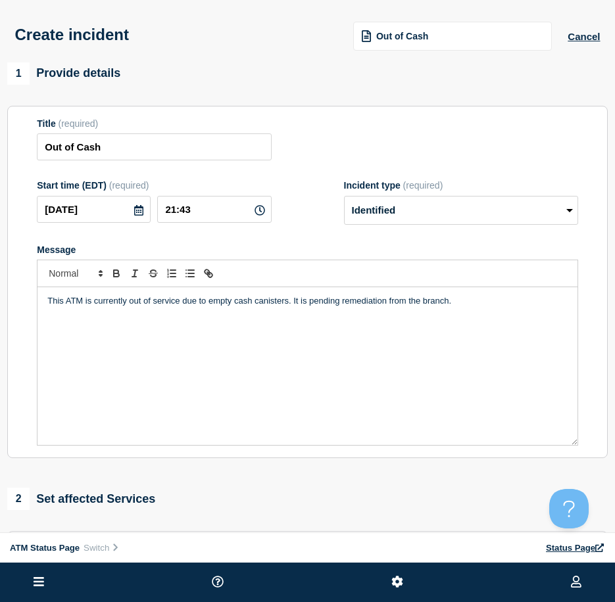
scroll to position [199, 0]
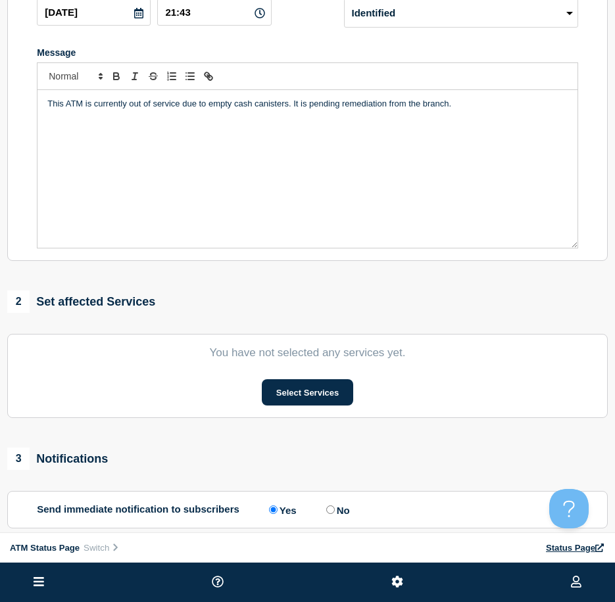
click at [292, 379] on section "You have not selected any services yet. Select Services" at bounding box center [307, 376] width 600 height 84
click at [292, 389] on button "Select Services" at bounding box center [307, 392] width 91 height 26
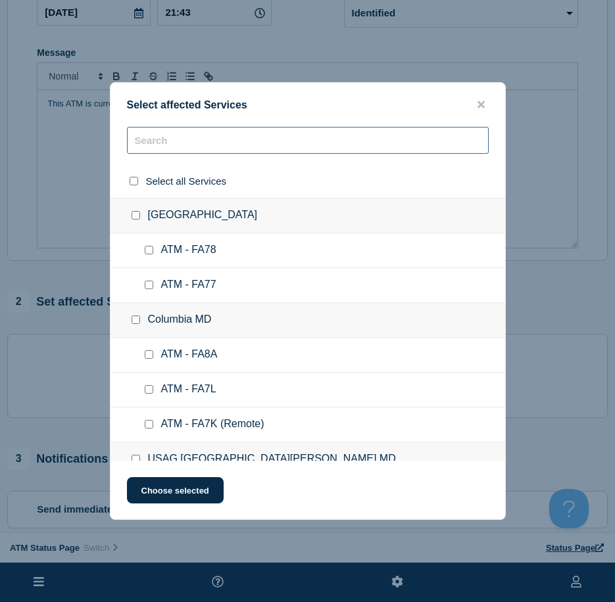
click at [193, 129] on input "text" at bounding box center [308, 140] width 362 height 27
paste input "FA50"
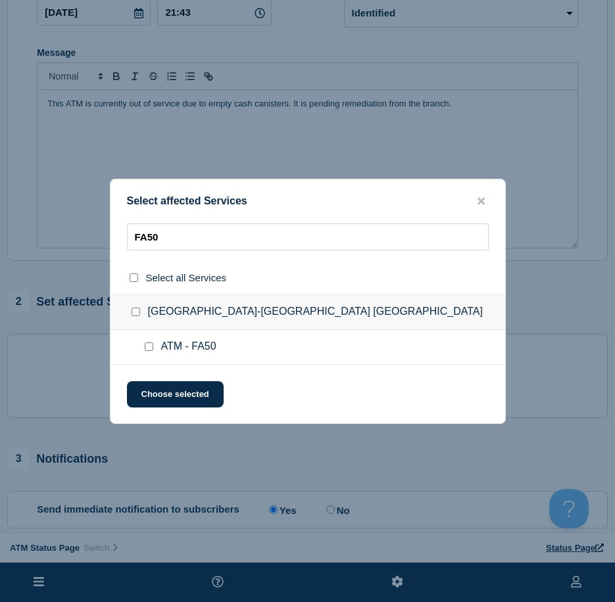
click at [147, 349] on input "ATM - FA50 checkbox" at bounding box center [149, 346] width 9 height 9
click at [159, 387] on button "Choose selected" at bounding box center [175, 394] width 97 height 26
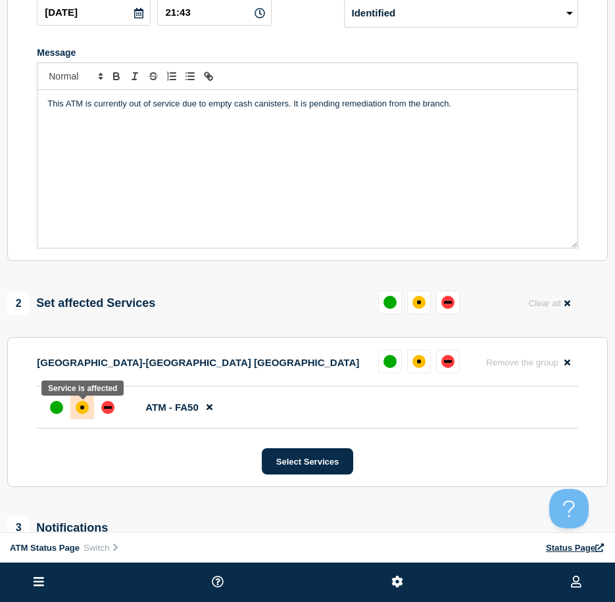
click at [82, 409] on div "affected" at bounding box center [82, 408] width 4 height 4
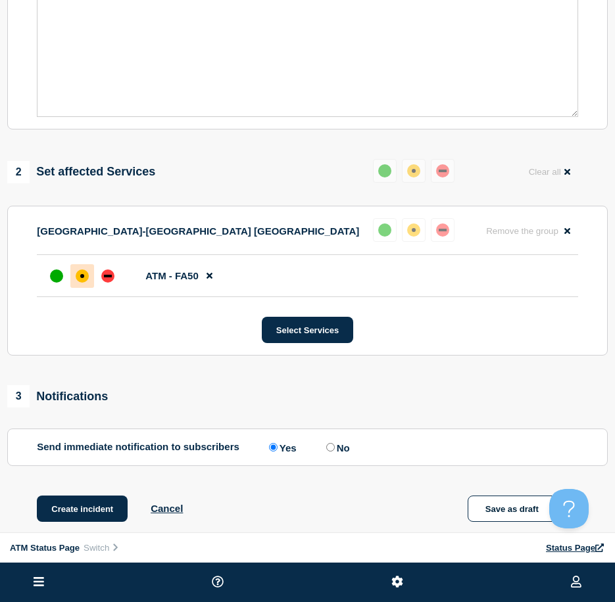
scroll to position [396, 0]
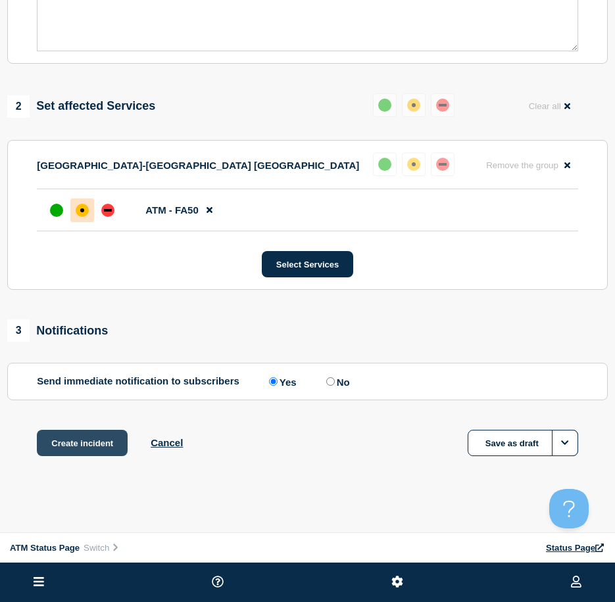
click at [67, 452] on button "Create incident" at bounding box center [82, 443] width 91 height 26
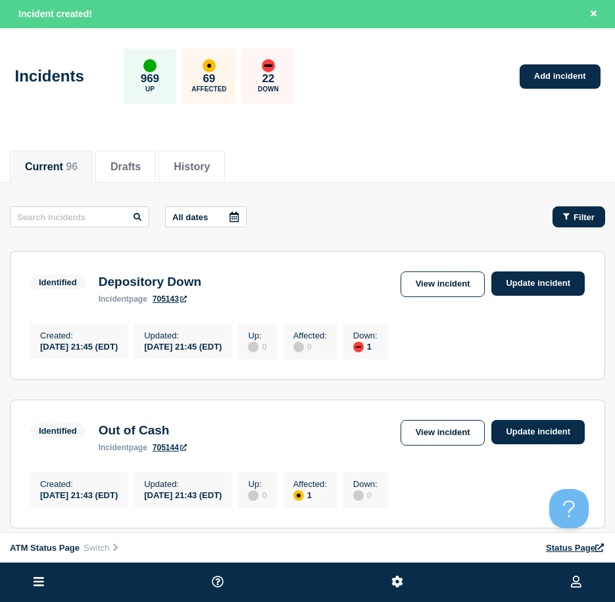
click at [564, 220] on icon "button" at bounding box center [566, 216] width 7 height 9
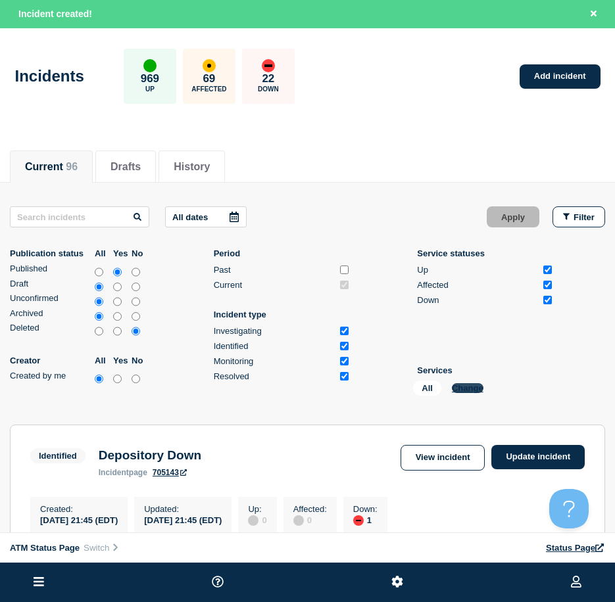
click at [475, 389] on button "Change" at bounding box center [468, 388] width 32 height 10
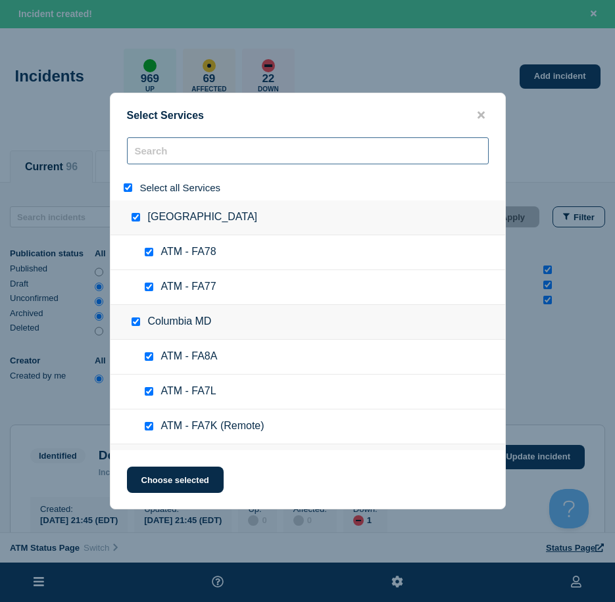
click at [274, 153] on input "search" at bounding box center [308, 150] width 362 height 27
click at [129, 192] on input "select all" at bounding box center [128, 187] width 9 height 9
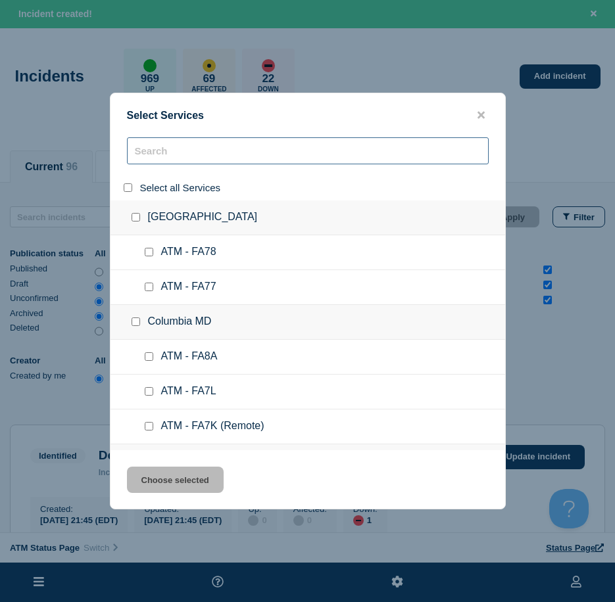
click at [173, 156] on input "search" at bounding box center [308, 150] width 362 height 27
paste input "FCGN"
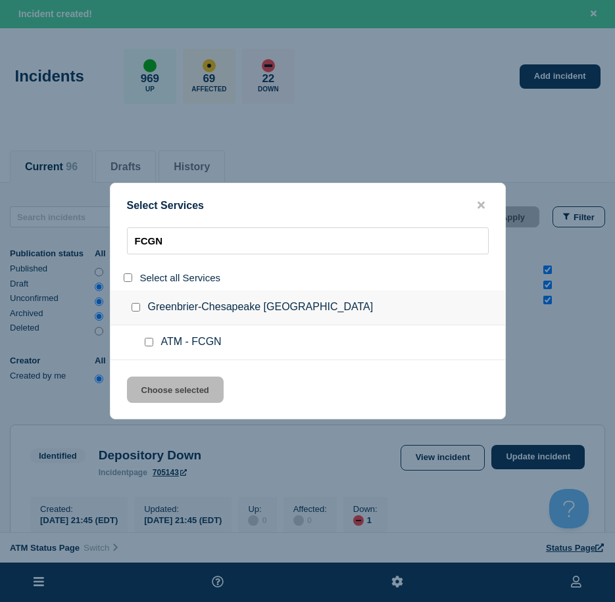
click at [151, 340] on input "service: ATM - FCGN" at bounding box center [149, 342] width 9 height 9
click at [151, 379] on button "Choose selected" at bounding box center [175, 390] width 97 height 26
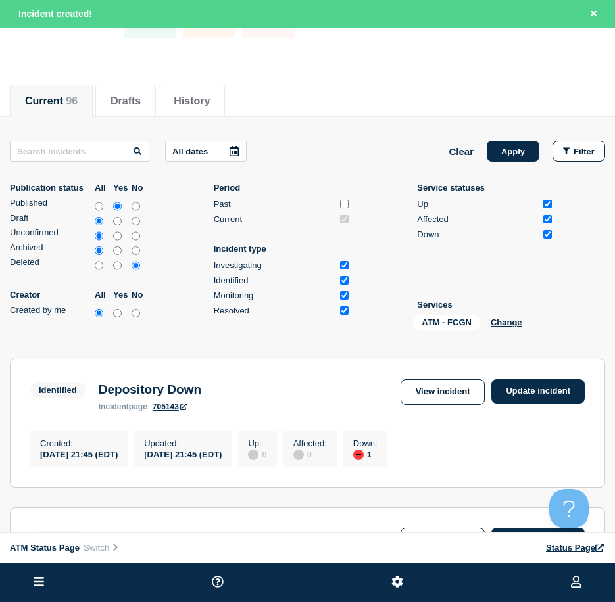
scroll to position [263, 0]
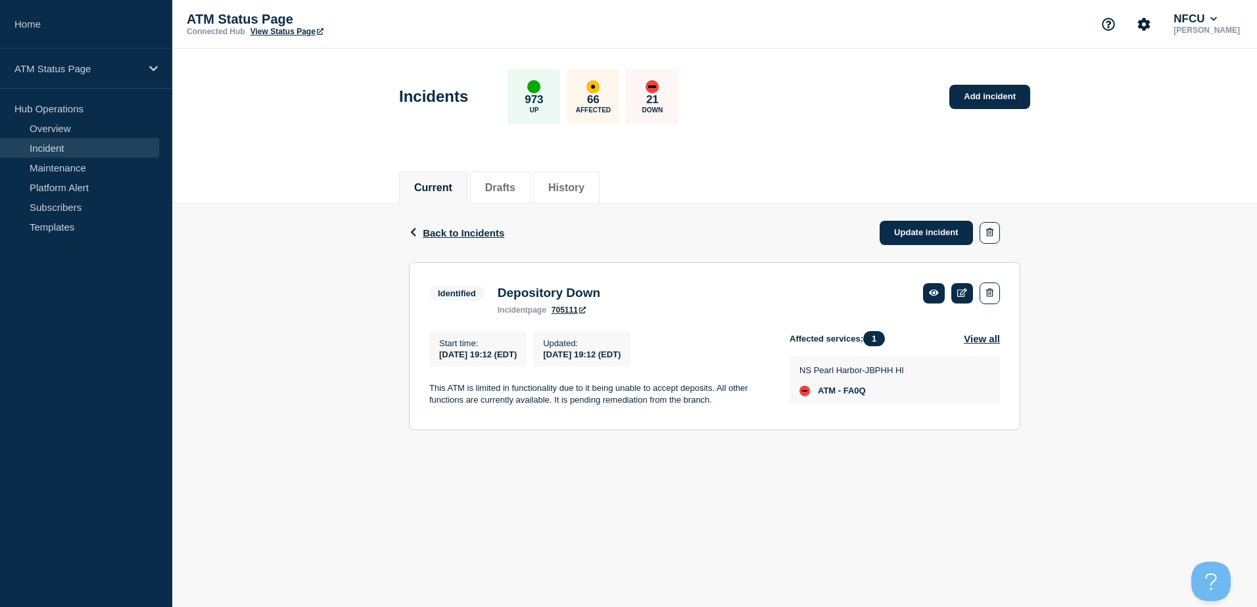
click at [859, 394] on span "ATM - FA0Q" at bounding box center [842, 391] width 48 height 11
copy span "FA0Q"
click at [855, 396] on span "ATM - FA4Z" at bounding box center [841, 401] width 47 height 11
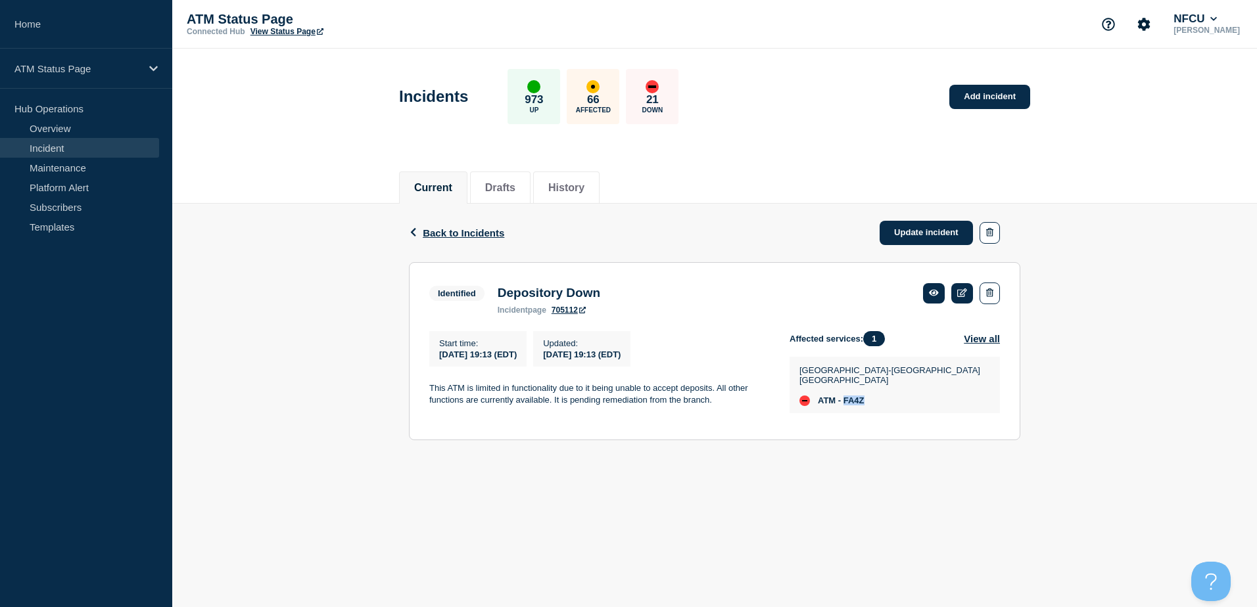
copy span "FA4Z"
click at [864, 396] on span "ATM - FA55" at bounding box center [841, 401] width 46 height 11
copy span "FA55"
click at [863, 403] on div "Federal City-New Orleans LA ATM - FA1F" at bounding box center [894, 385] width 210 height 57
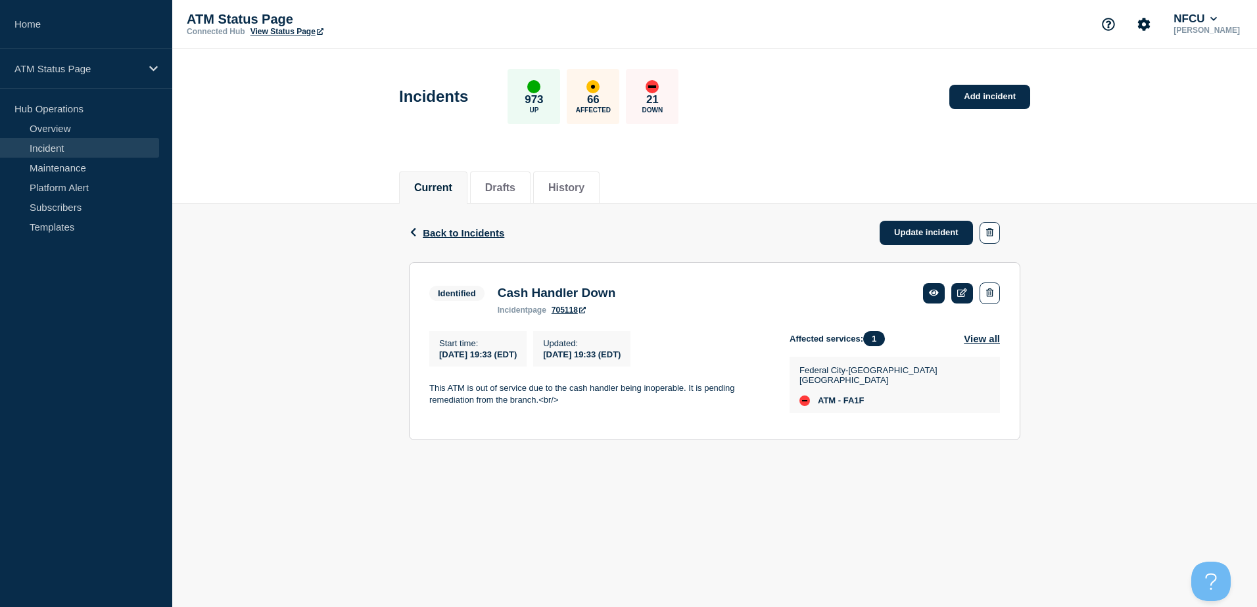
click at [863, 398] on span "ATM - FA1F" at bounding box center [841, 401] width 47 height 11
copy span "FA1F"
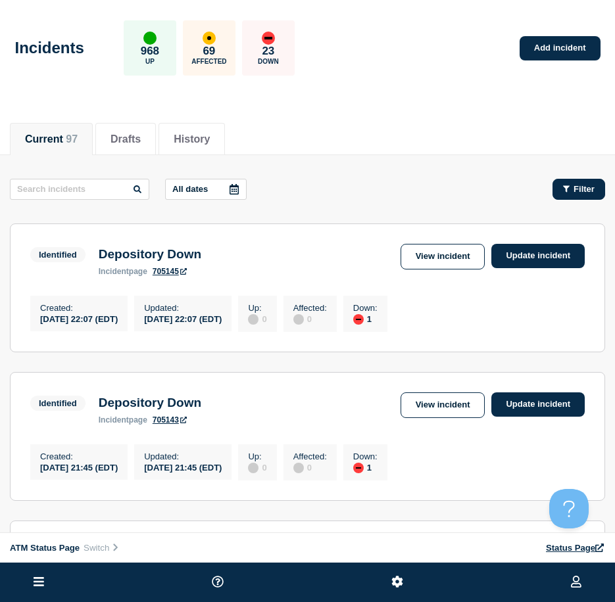
click at [566, 197] on button "Filter" at bounding box center [578, 189] width 53 height 21
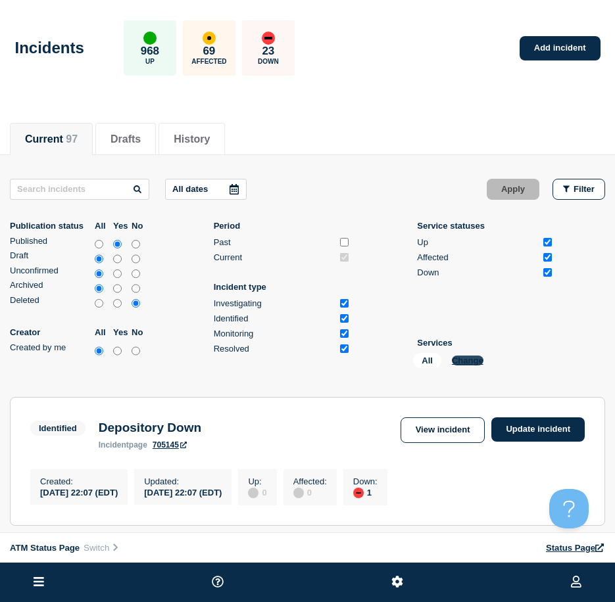
click at [471, 357] on button "Change" at bounding box center [468, 361] width 32 height 10
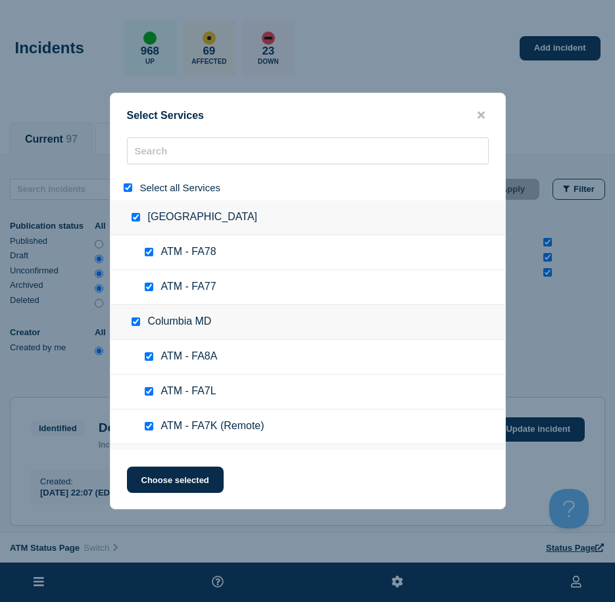
click at [126, 187] on input "select all" at bounding box center [128, 187] width 9 height 9
checkbox input "false"
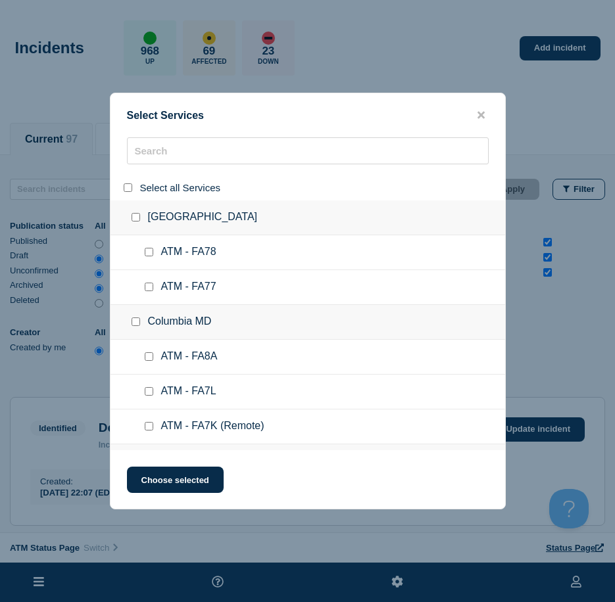
checkbox input "false"
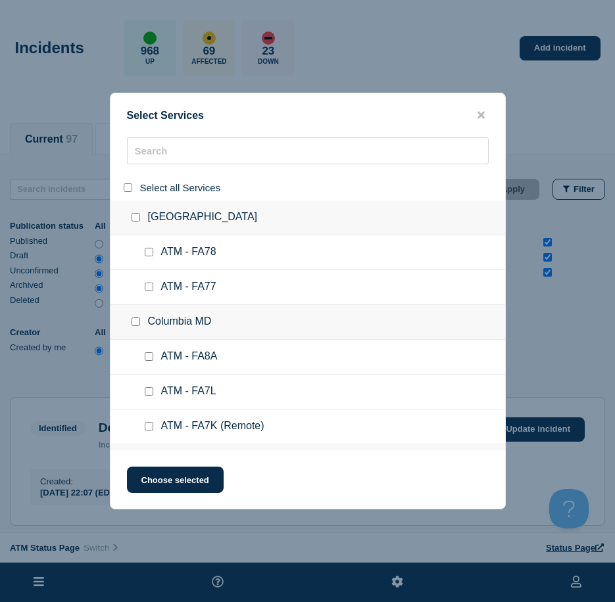
checkbox input "false"
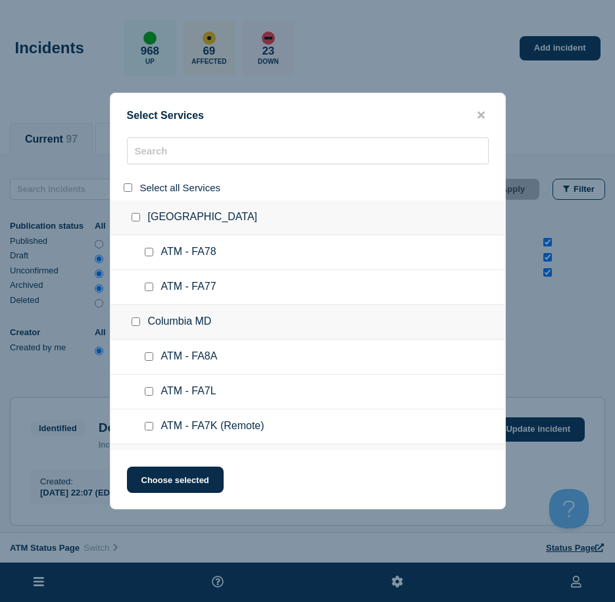
checkbox input "false"
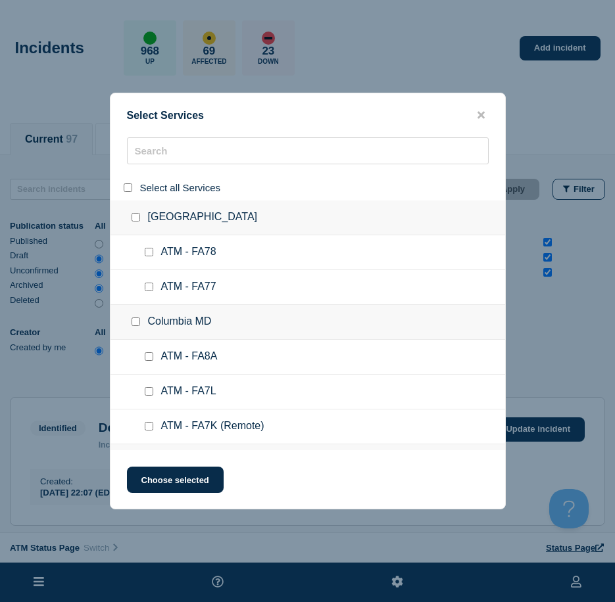
checkbox input "false"
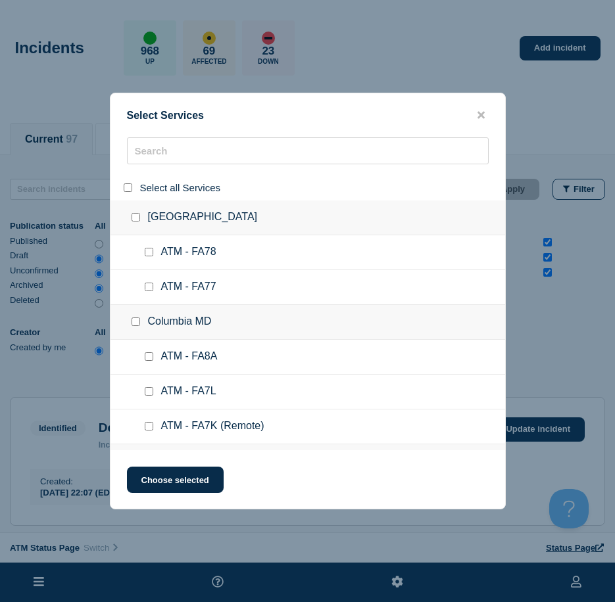
checkbox input "false"
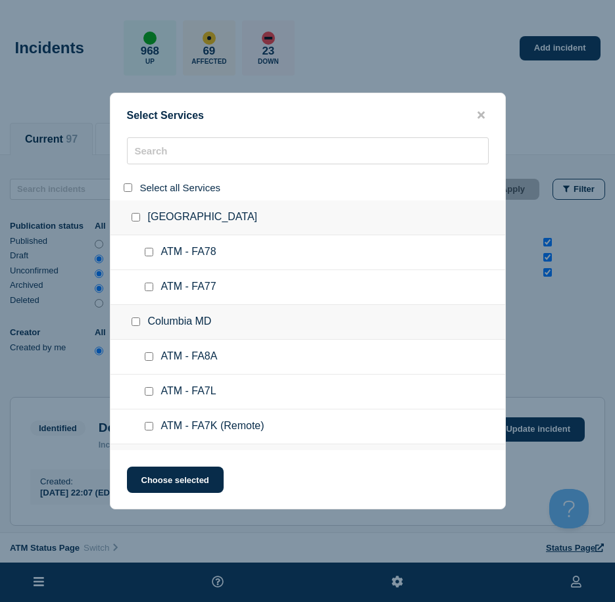
checkbox input "false"
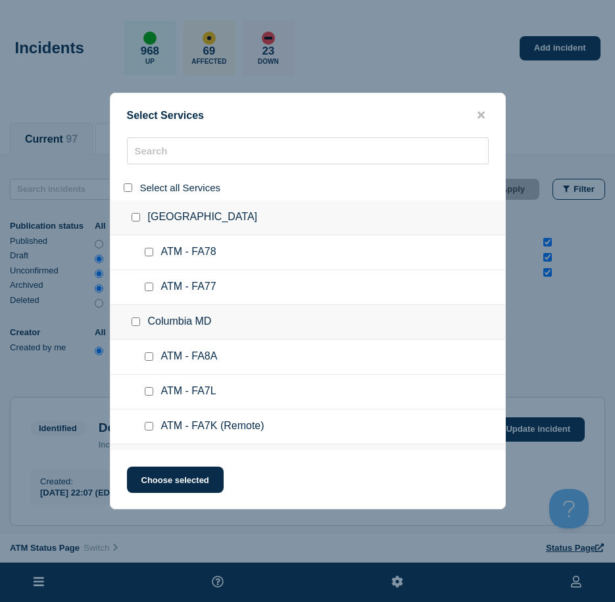
checkbox input "false"
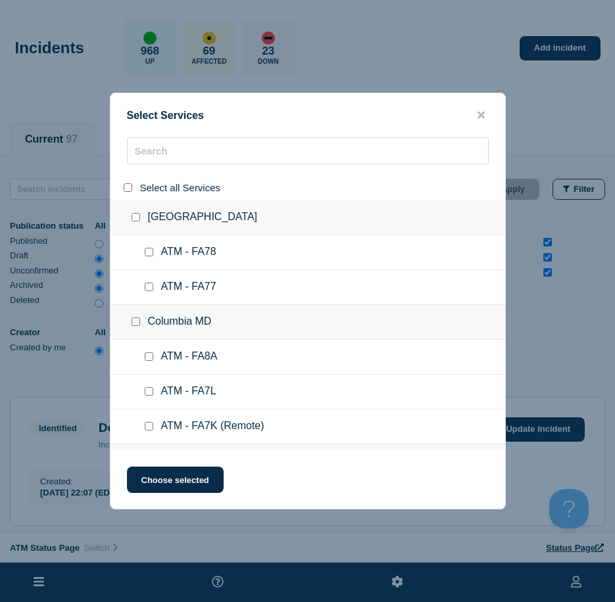
checkbox input "false"
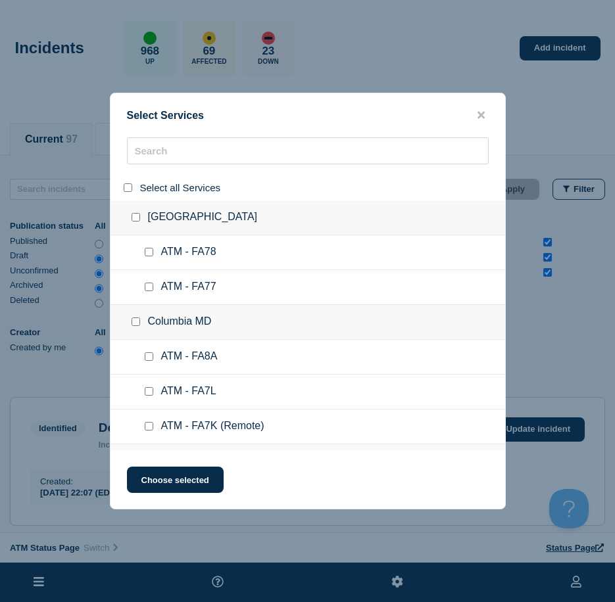
checkbox input "false"
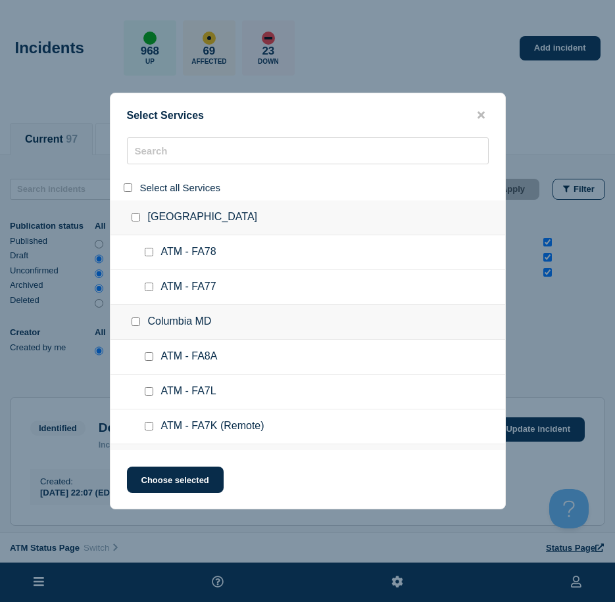
checkbox input "false"
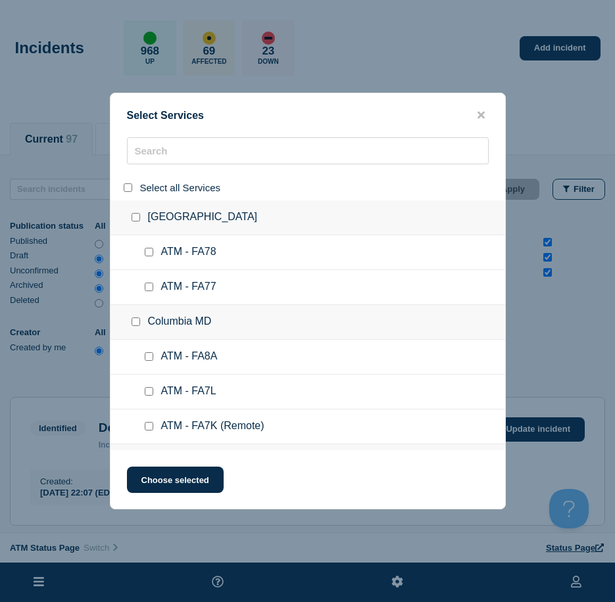
checkbox input "false"
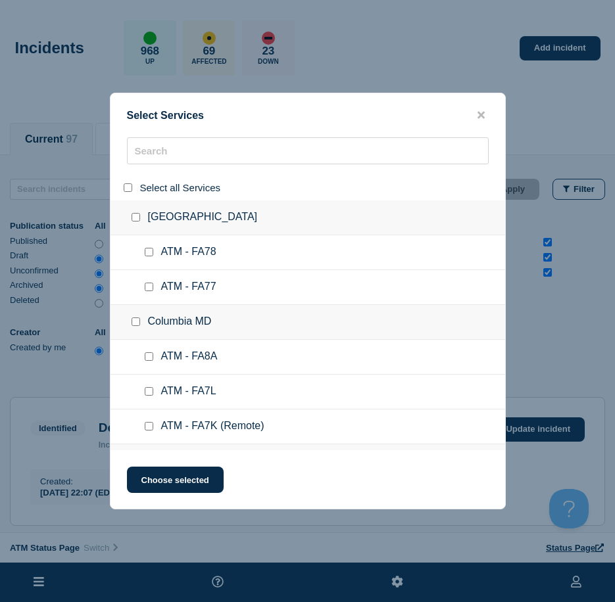
checkbox input "false"
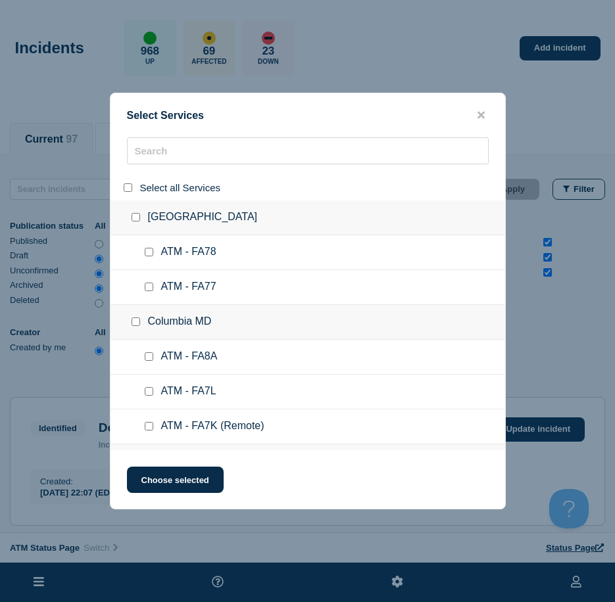
checkbox input "false"
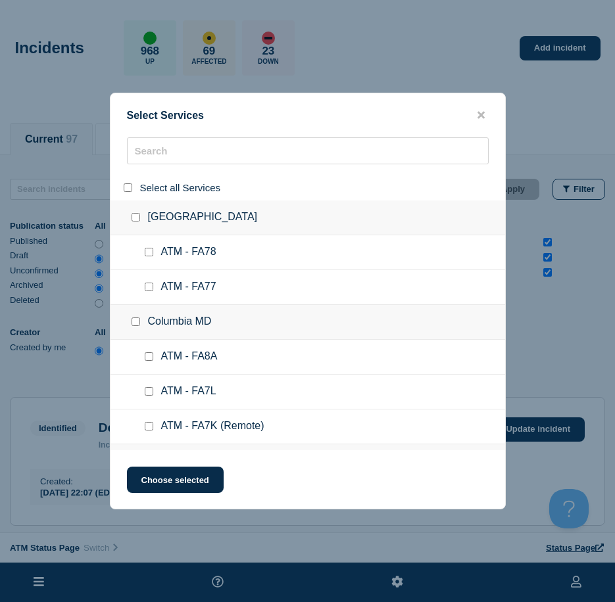
checkbox input "false"
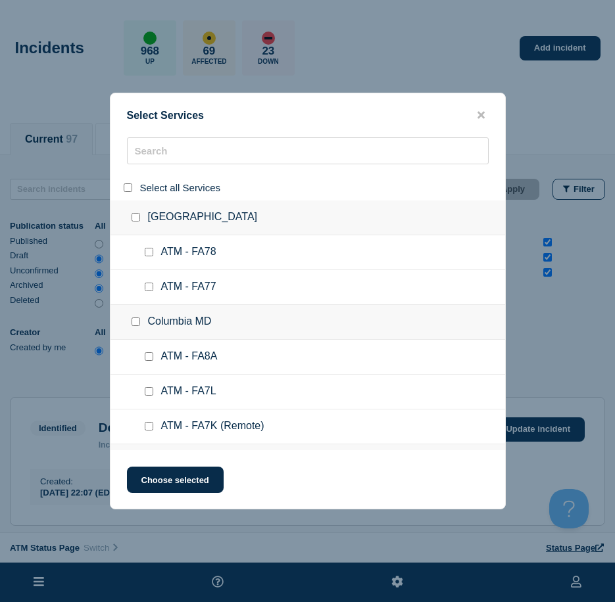
checkbox input "false"
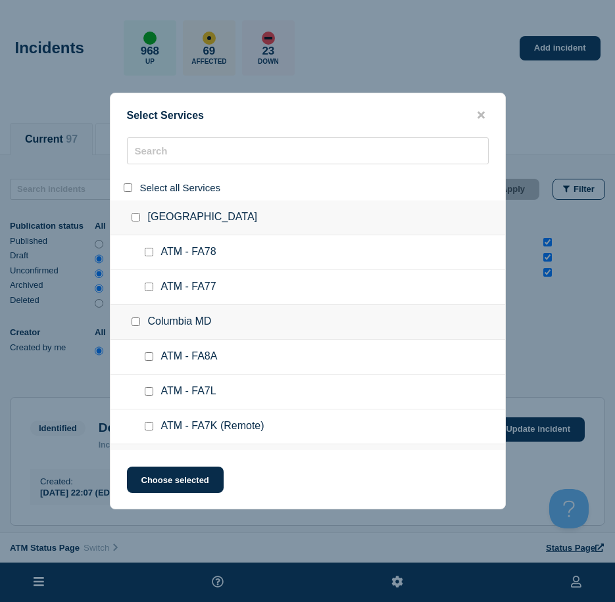
checkbox input "false"
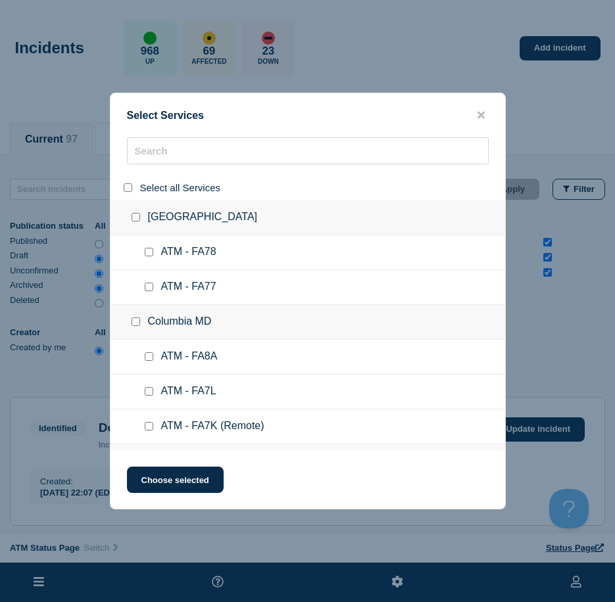
checkbox input "false"
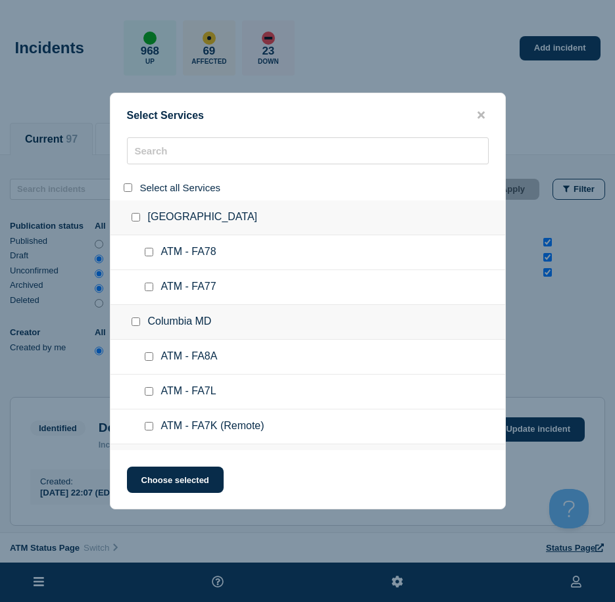
checkbox input "false"
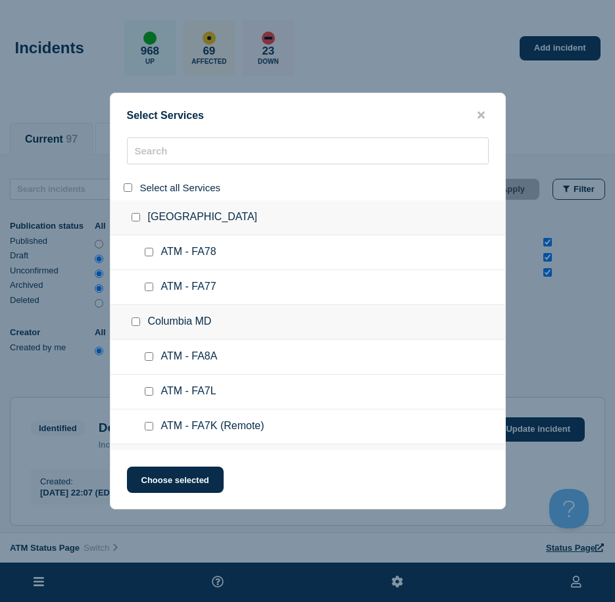
checkbox input "false"
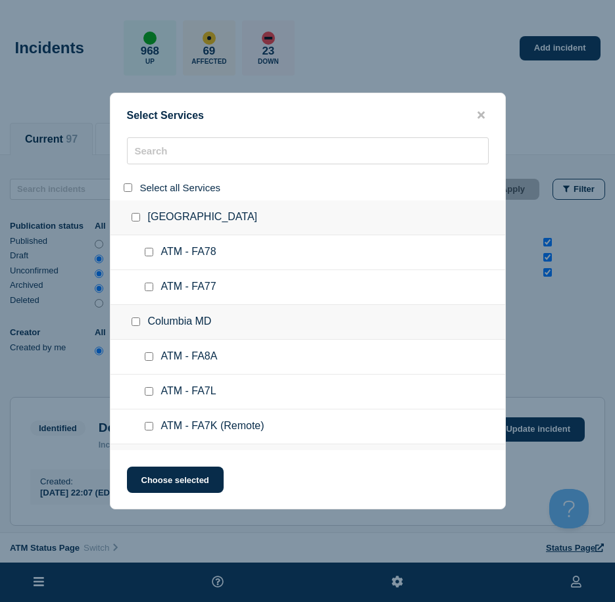
checkbox input "false"
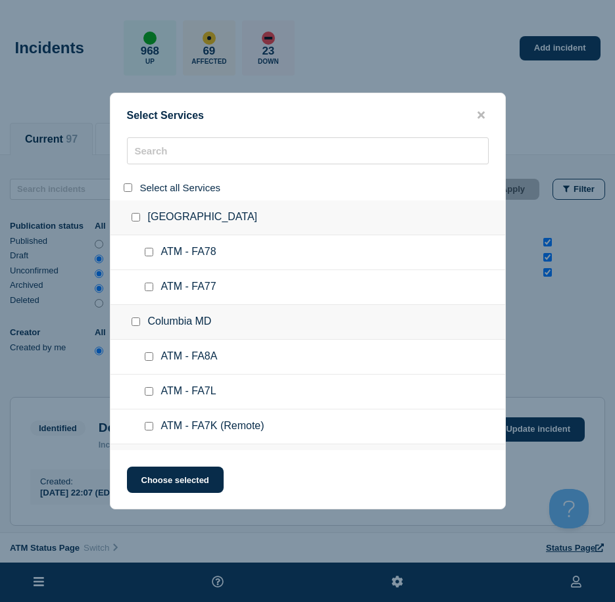
checkbox input "false"
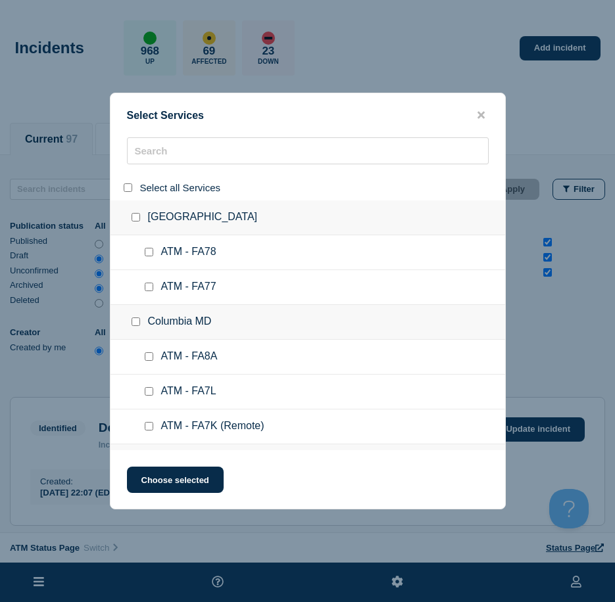
checkbox input "false"
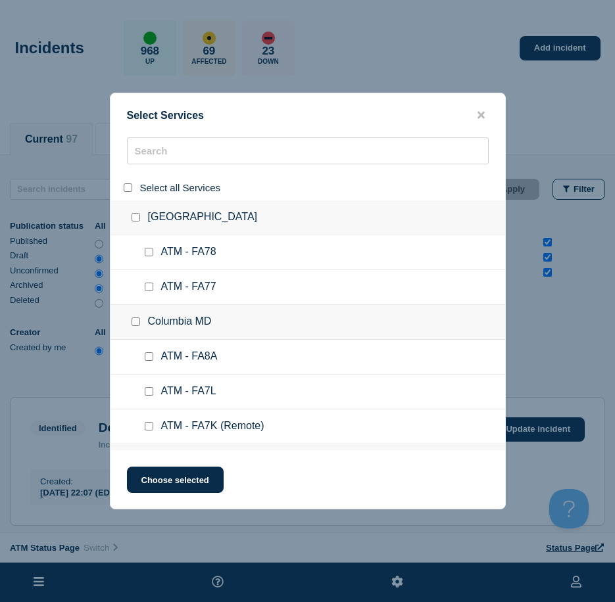
checkbox input "false"
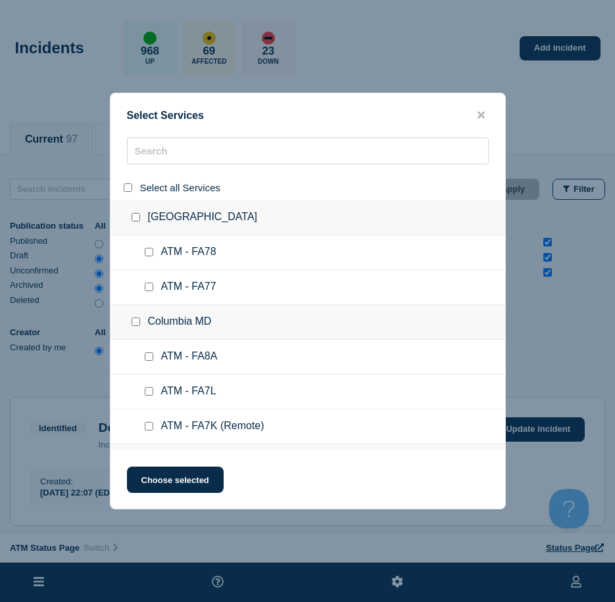
checkbox input "false"
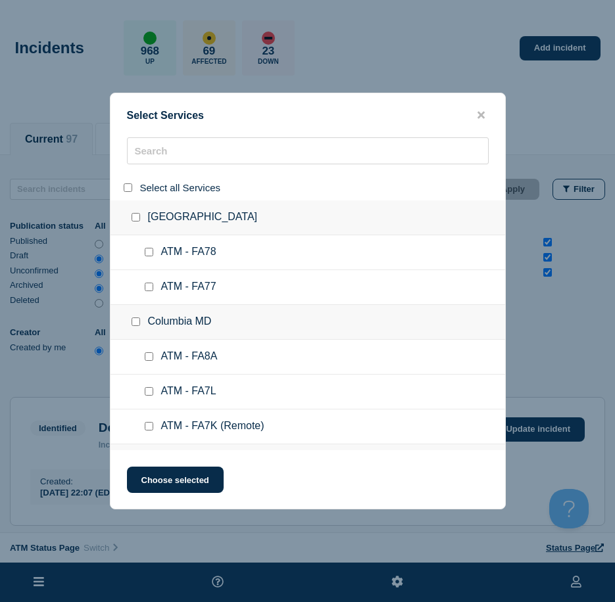
checkbox input "false"
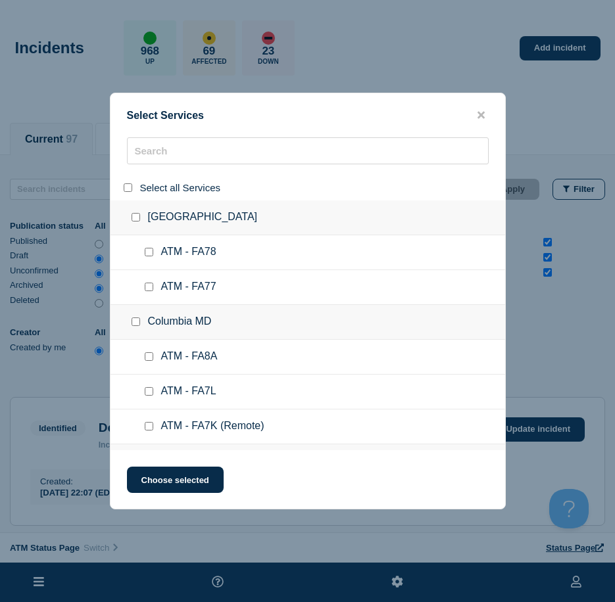
checkbox input "false"
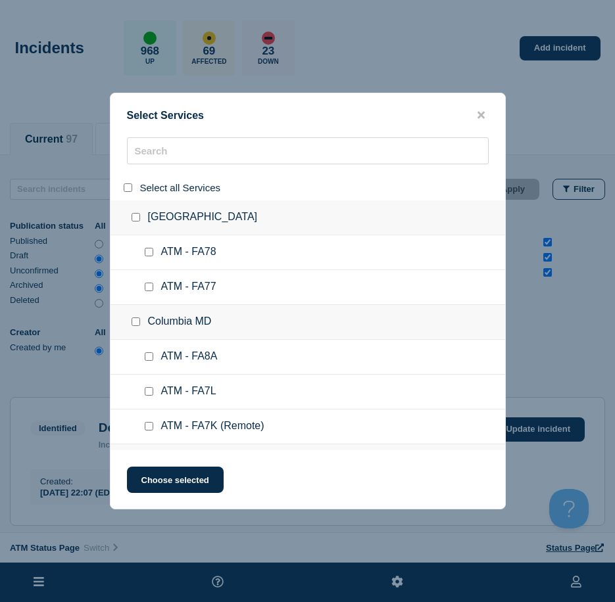
checkbox input "false"
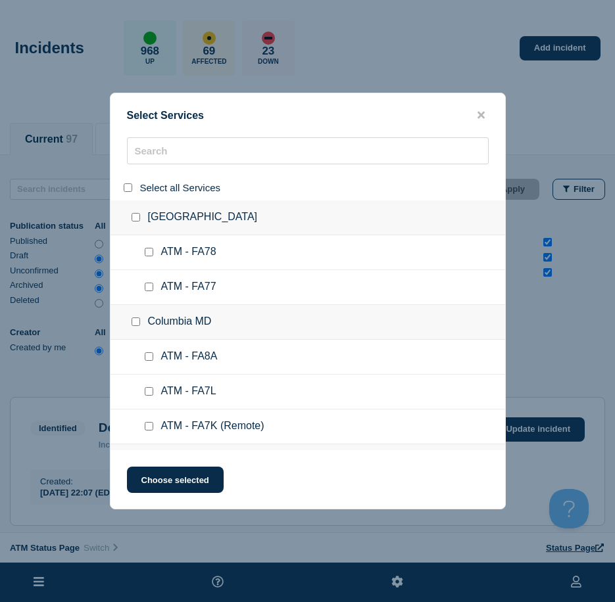
checkbox input "false"
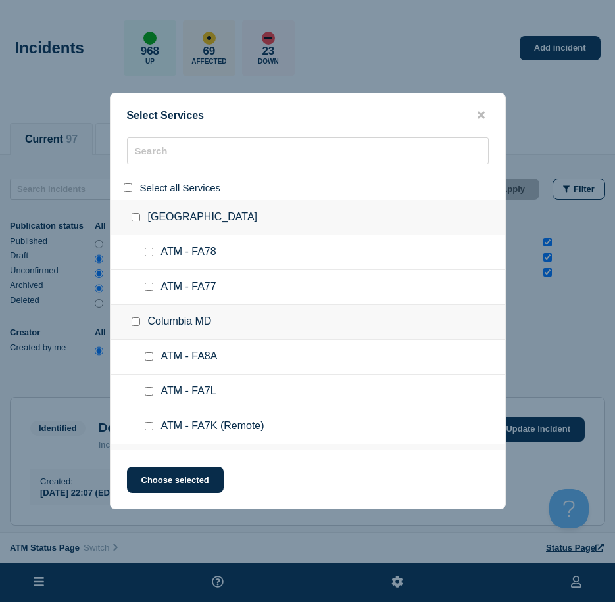
checkbox input "false"
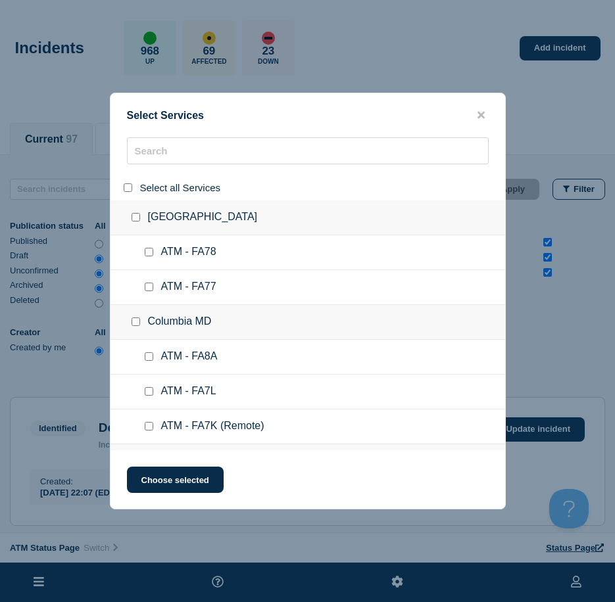
checkbox input "false"
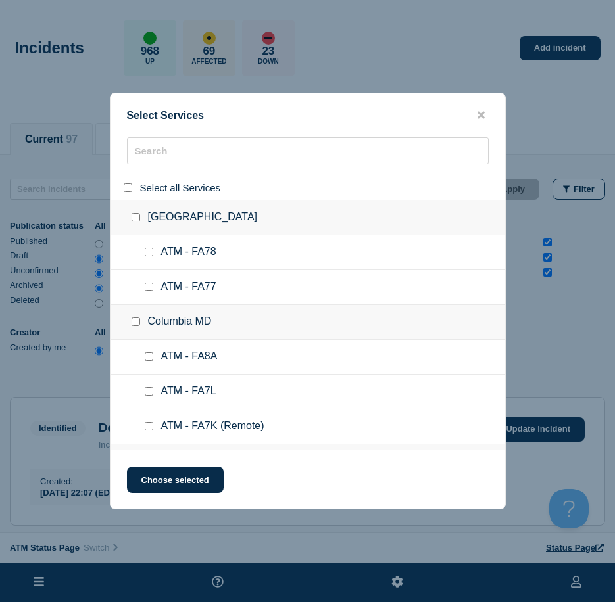
checkbox input "false"
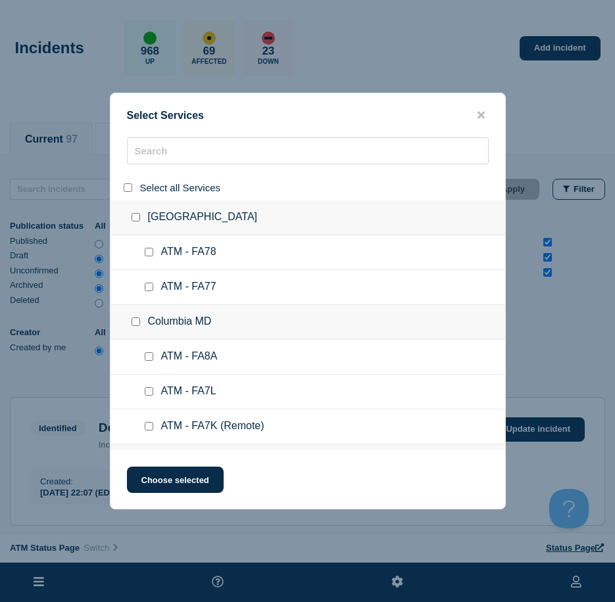
checkbox input "false"
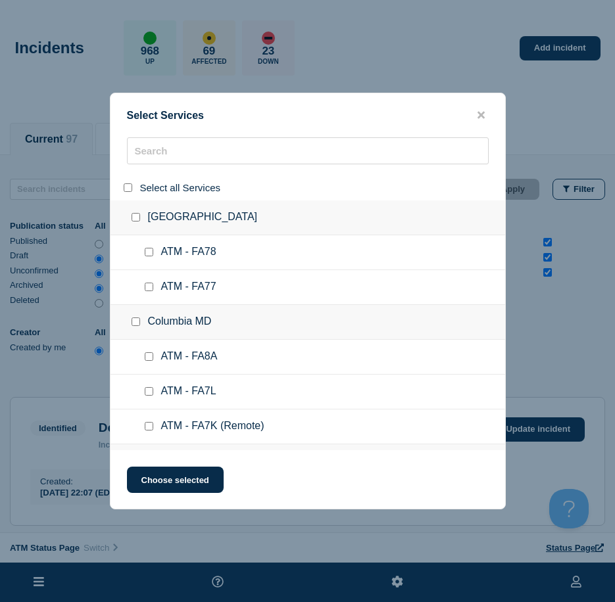
checkbox input "false"
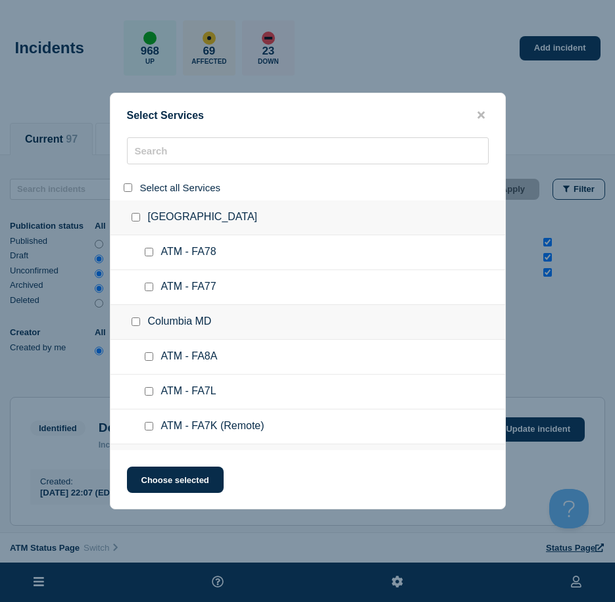
checkbox input "false"
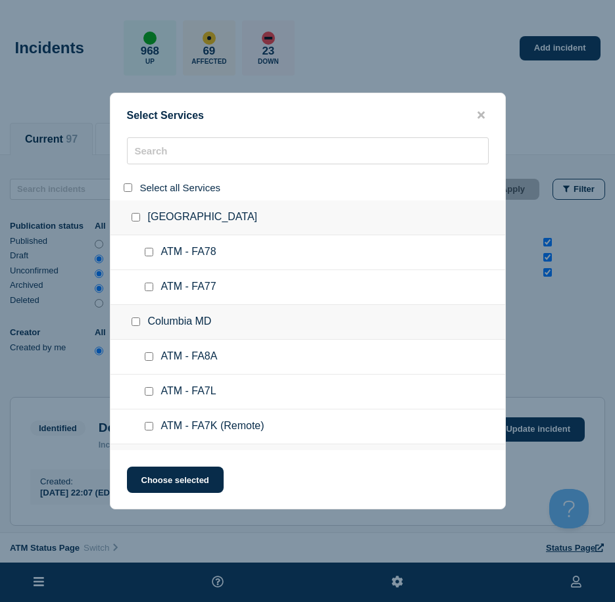
checkbox input "false"
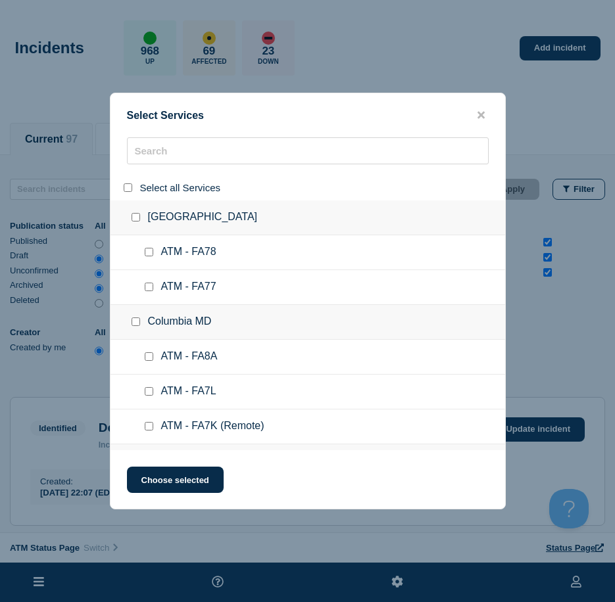
checkbox input "false"
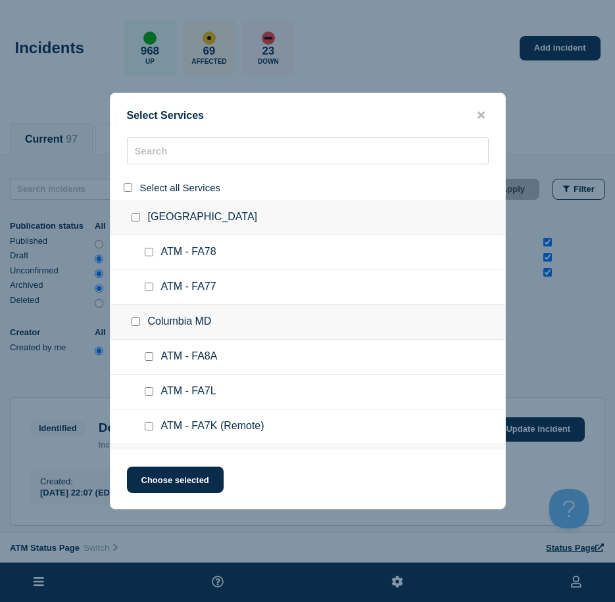
checkbox input "false"
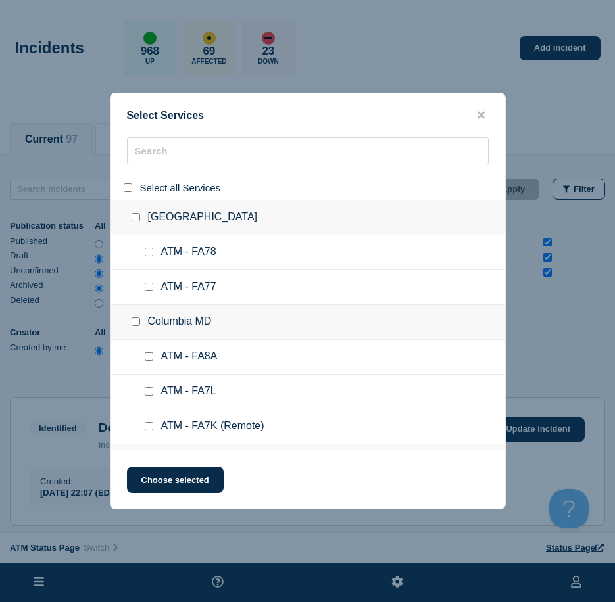
checkbox input "false"
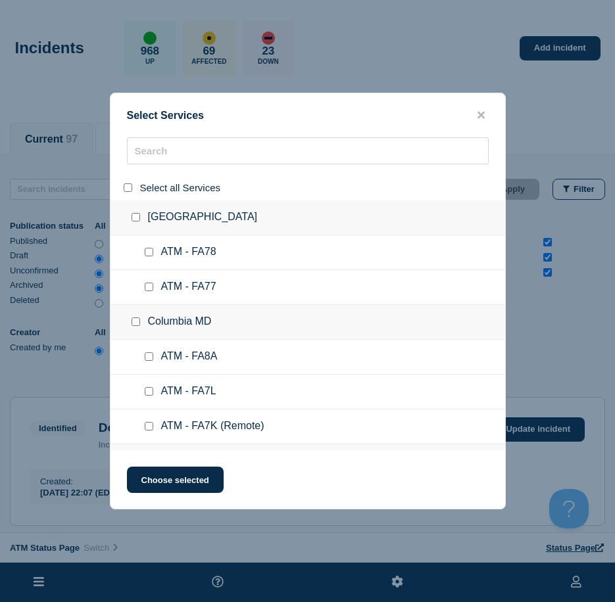
checkbox input "false"
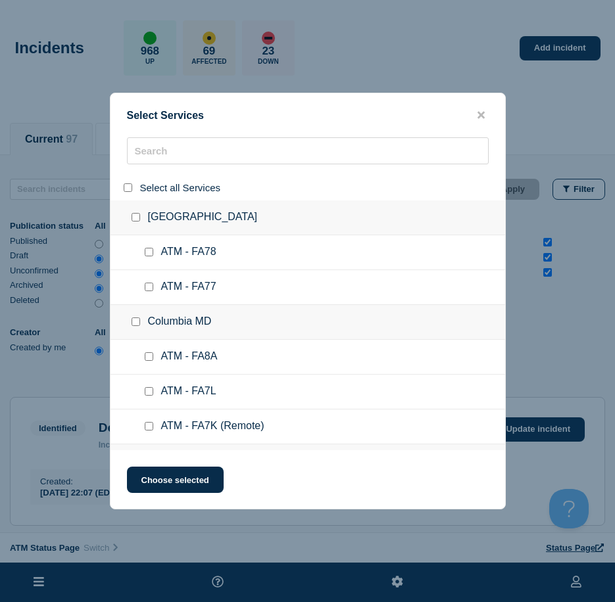
checkbox input "false"
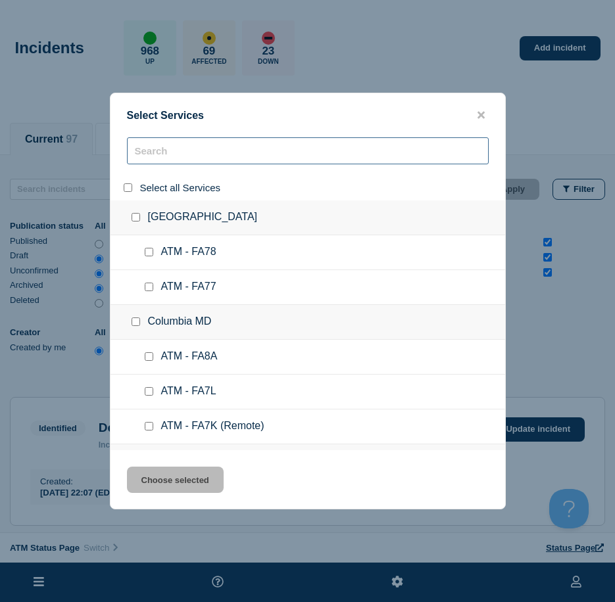
click at [160, 147] on input "search" at bounding box center [308, 150] width 362 height 27
paste input "FCGN"
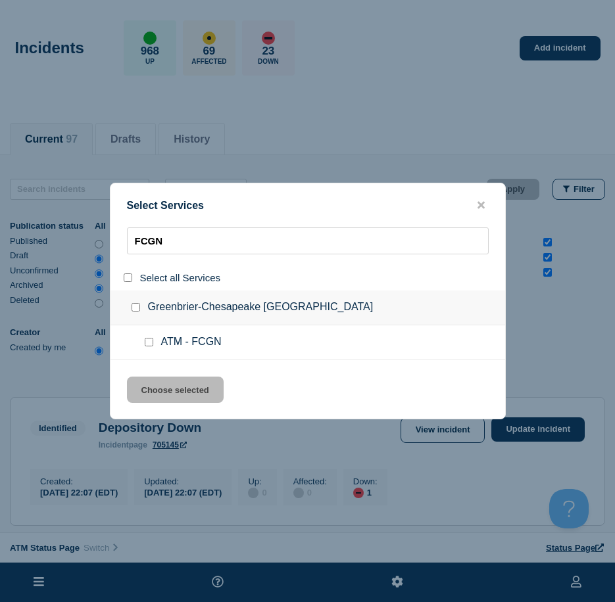
click at [145, 340] on input "service: ATM - FCGN" at bounding box center [149, 342] width 9 height 9
click at [158, 385] on button "Choose selected" at bounding box center [175, 390] width 97 height 26
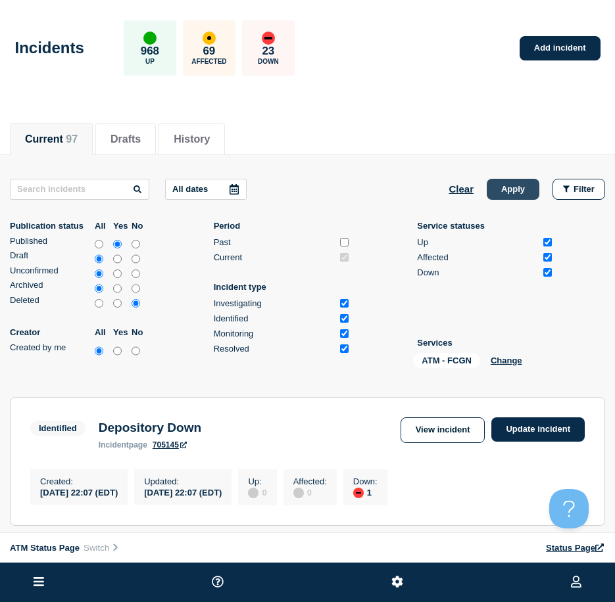
click at [510, 193] on button "Apply" at bounding box center [512, 189] width 53 height 21
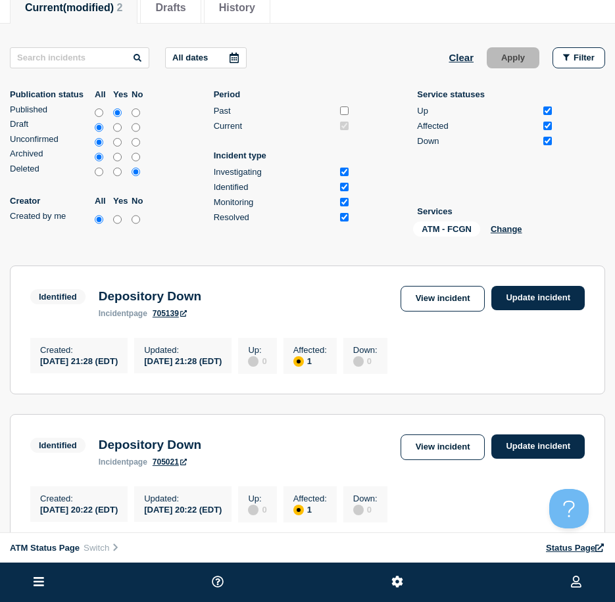
scroll to position [263, 0]
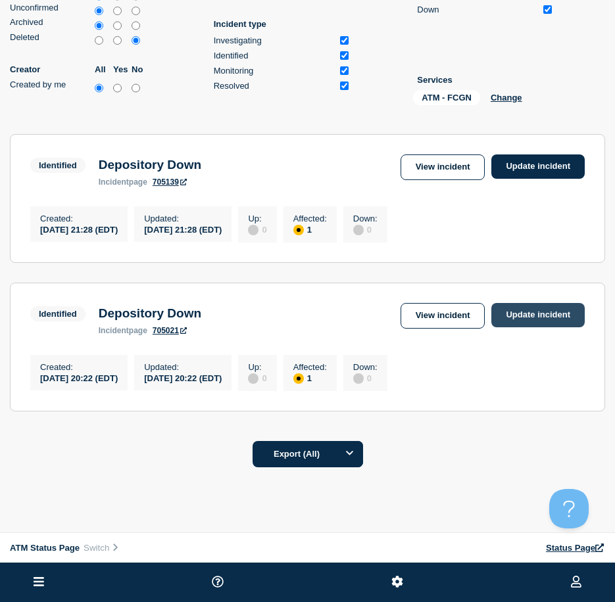
click at [510, 314] on link "Update incident" at bounding box center [537, 315] width 93 height 24
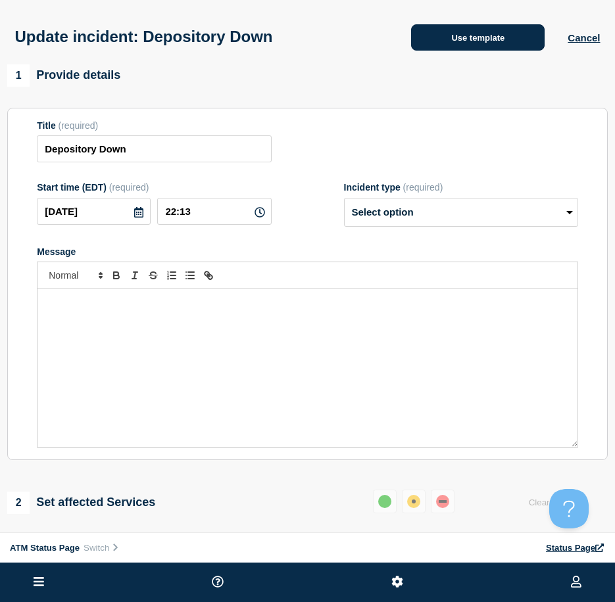
click at [484, 49] on button "Use template" at bounding box center [477, 37] width 133 height 26
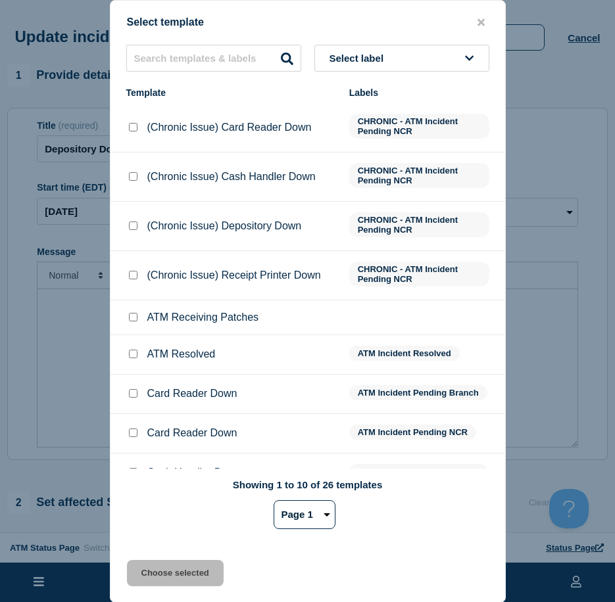
click at [372, 57] on span "Select label" at bounding box center [359, 58] width 60 height 11
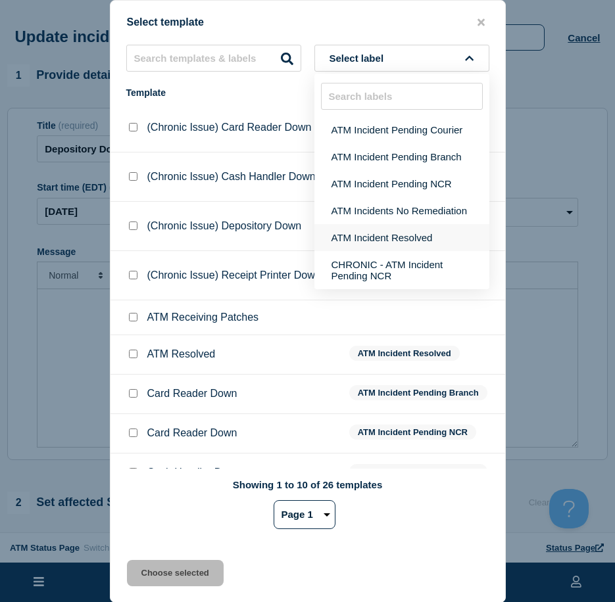
click at [360, 229] on button "ATM Incident Resolved" at bounding box center [401, 237] width 175 height 27
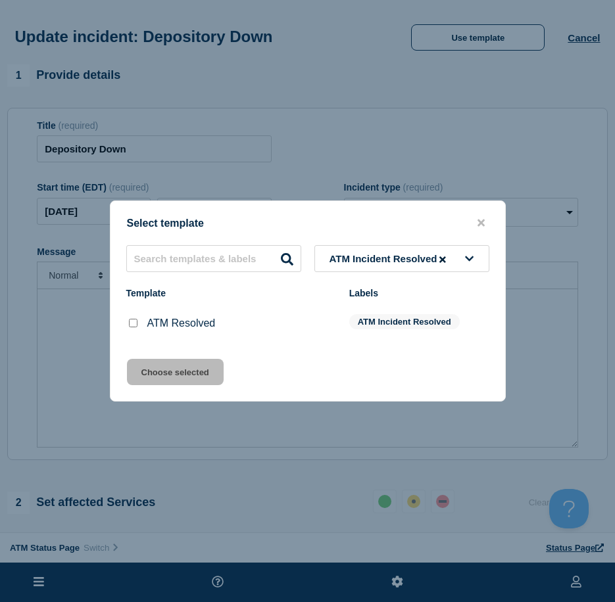
click at [135, 324] on input "ATM Resolved checkbox" at bounding box center [133, 323] width 9 height 9
click at [147, 367] on button "Choose selected" at bounding box center [175, 372] width 97 height 26
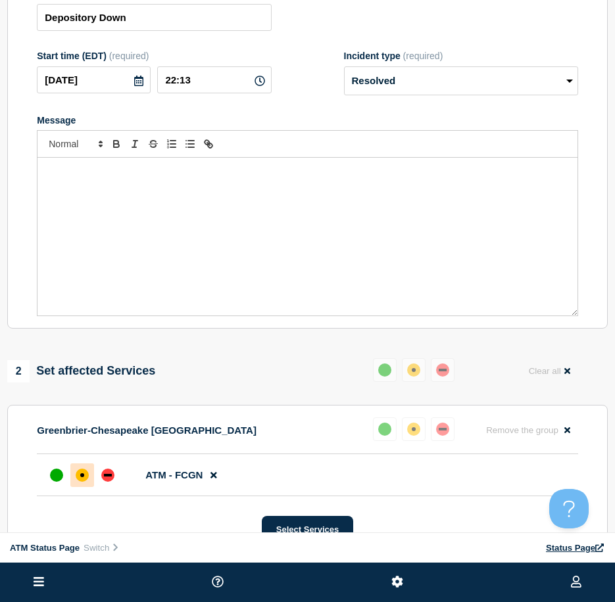
scroll to position [251, 0]
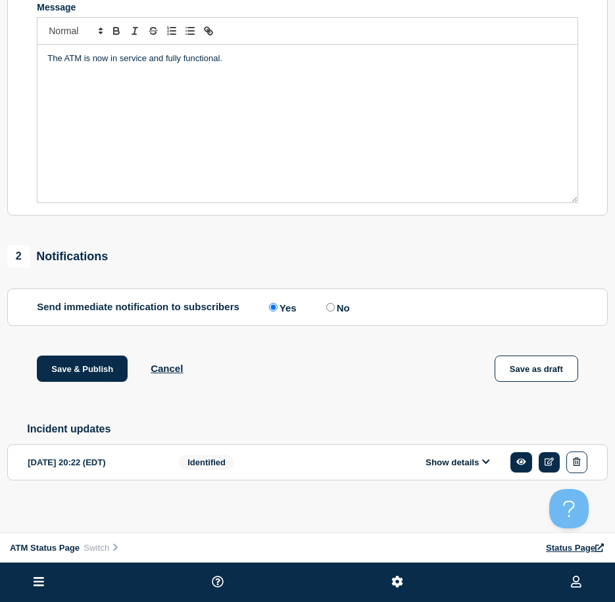
click at [332, 301] on label "No" at bounding box center [336, 307] width 27 height 12
click at [332, 303] on input "No" at bounding box center [330, 307] width 9 height 9
click at [55, 369] on button "Save & Publish" at bounding box center [82, 369] width 91 height 26
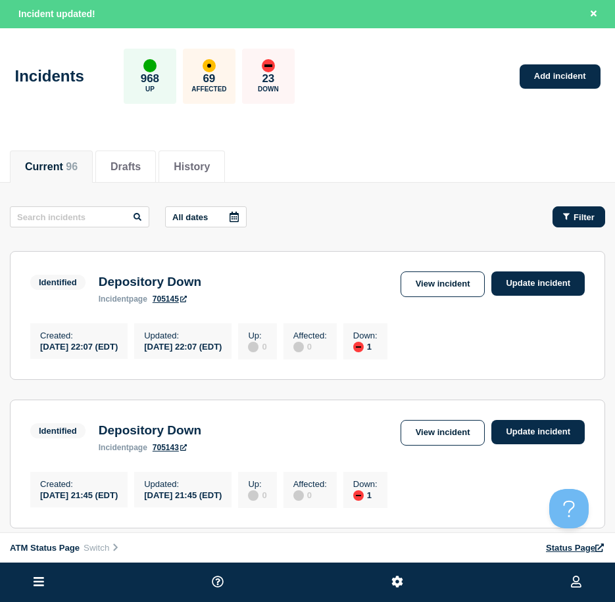
click at [558, 216] on button "Filter" at bounding box center [578, 216] width 53 height 21
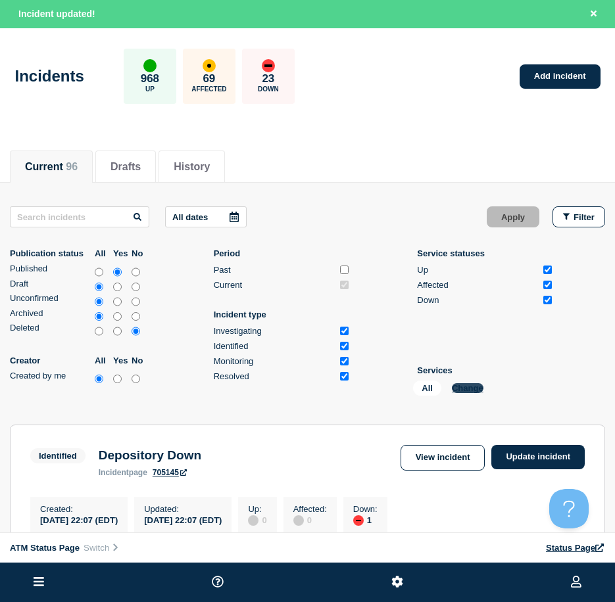
click at [475, 386] on button "Change" at bounding box center [468, 388] width 32 height 10
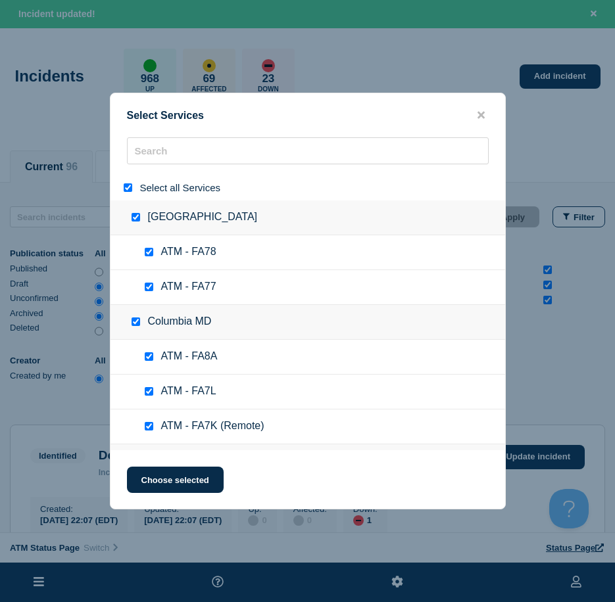
click at [131, 189] on input "select all" at bounding box center [128, 187] width 9 height 9
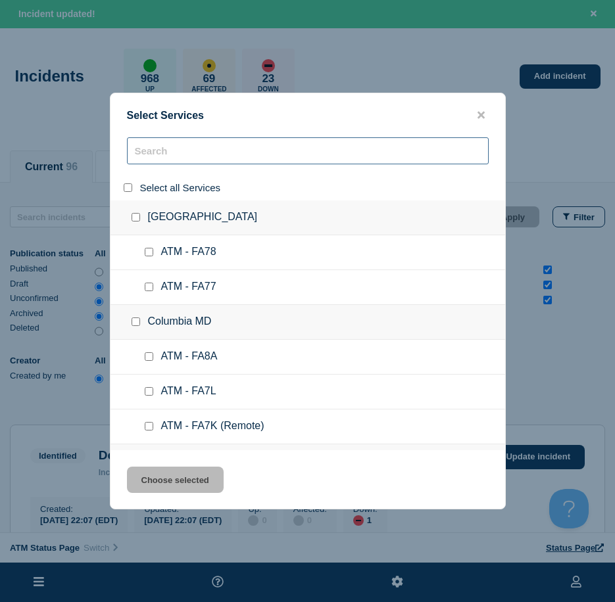
click at [150, 161] on input "search" at bounding box center [308, 150] width 362 height 27
paste input "FCRM"
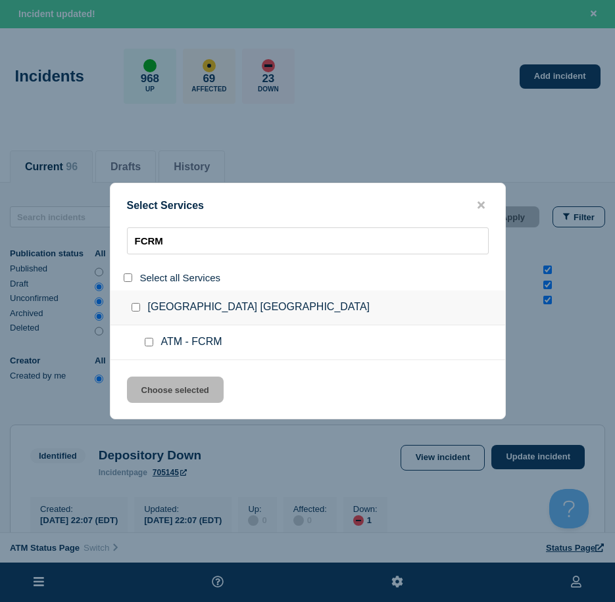
click at [143, 343] on div at bounding box center [151, 342] width 19 height 13
click at [149, 345] on input "service: ATM - FCRM" at bounding box center [149, 342] width 9 height 9
click at [166, 392] on button "Choose selected" at bounding box center [175, 390] width 97 height 26
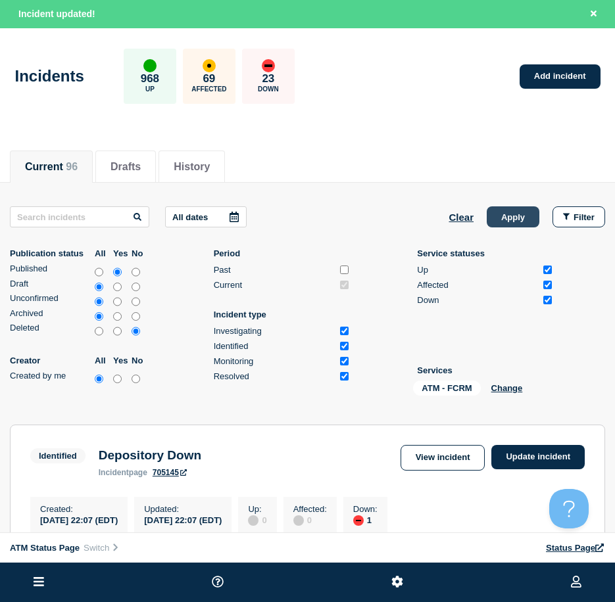
click at [513, 222] on button "Apply" at bounding box center [512, 216] width 53 height 21
